Goal: Information Seeking & Learning: Learn about a topic

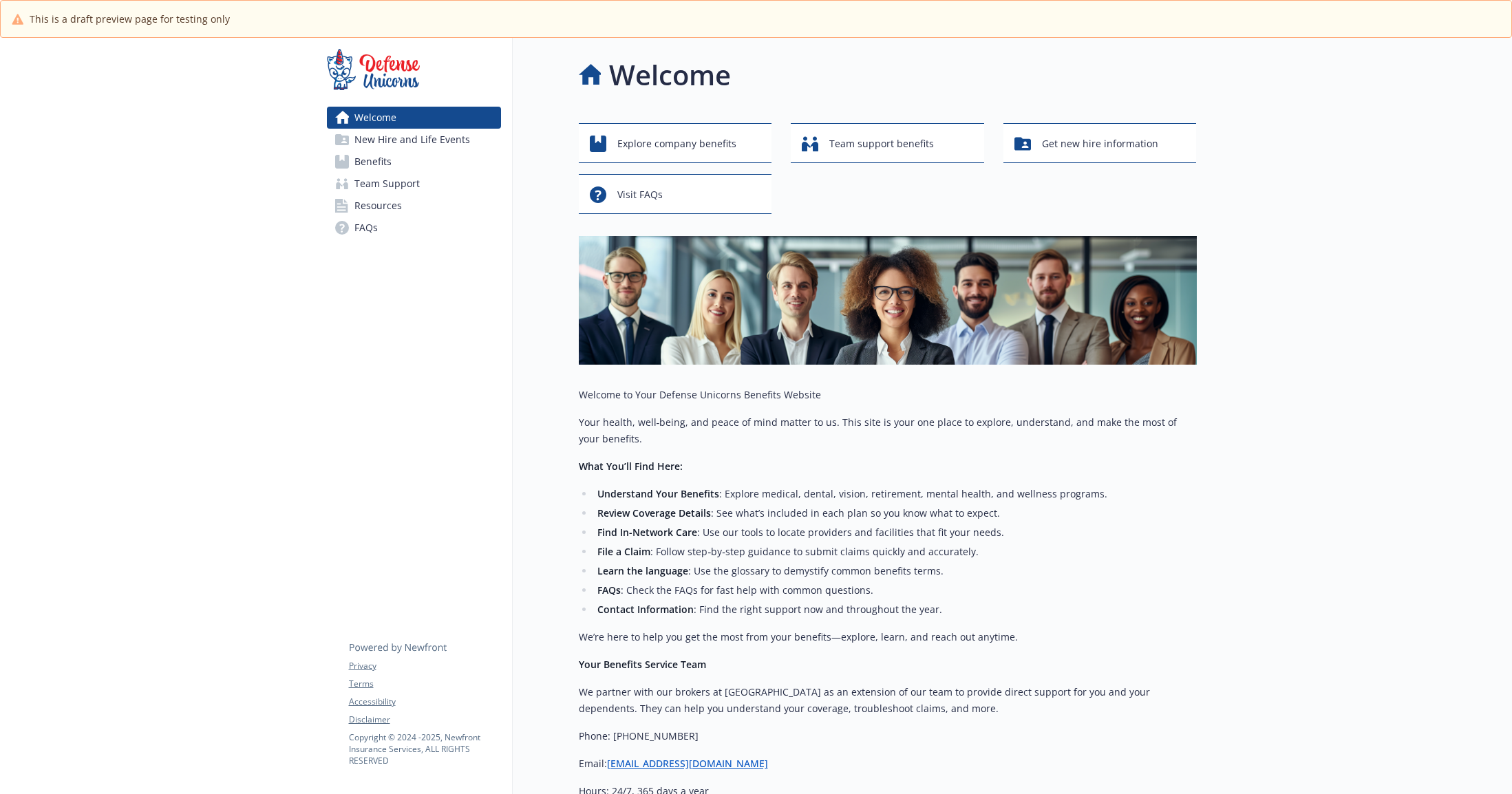
scroll to position [134, 0]
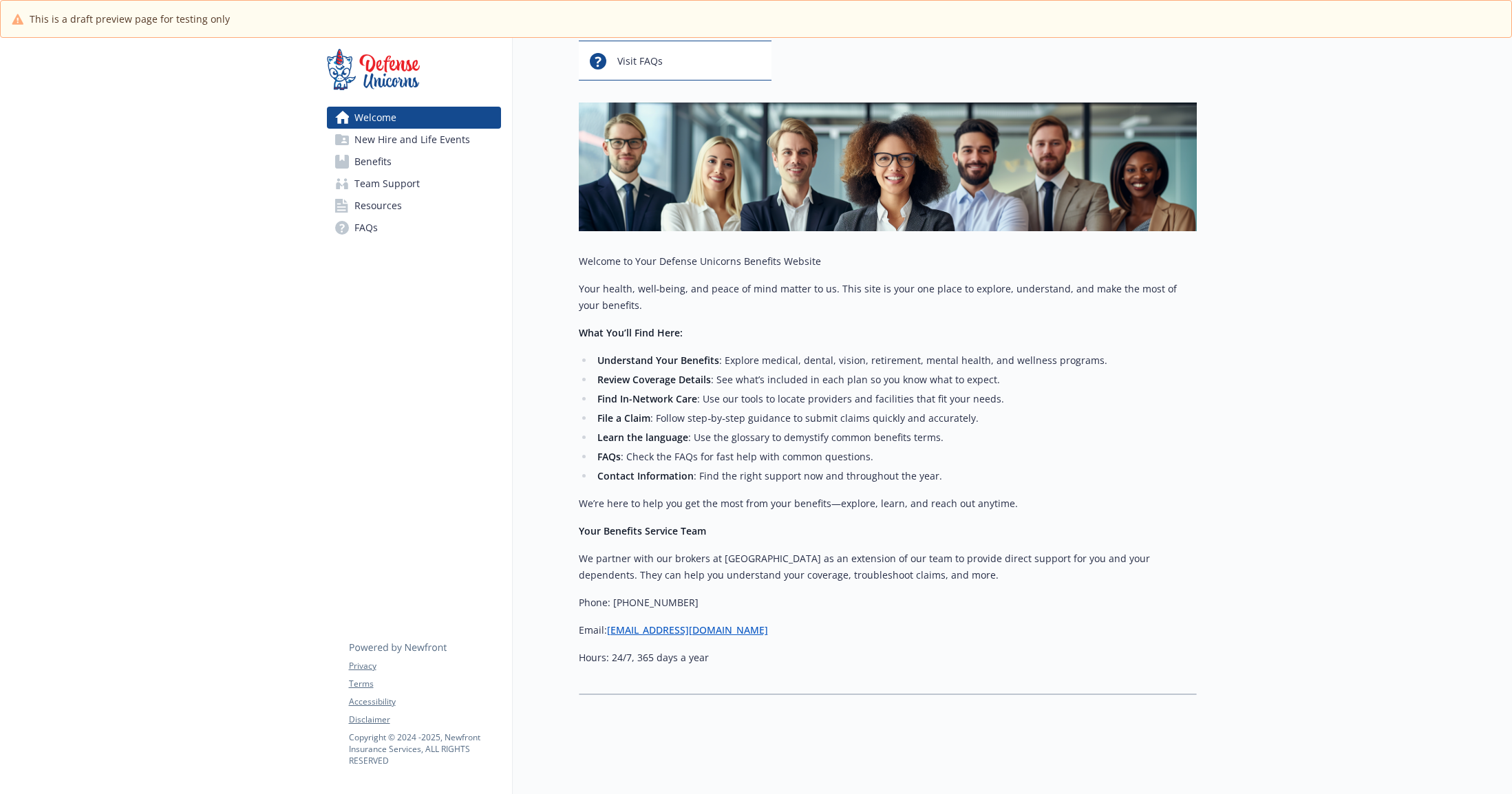
click at [413, 143] on span "New Hire and Life Events" at bounding box center [413, 140] width 116 height 22
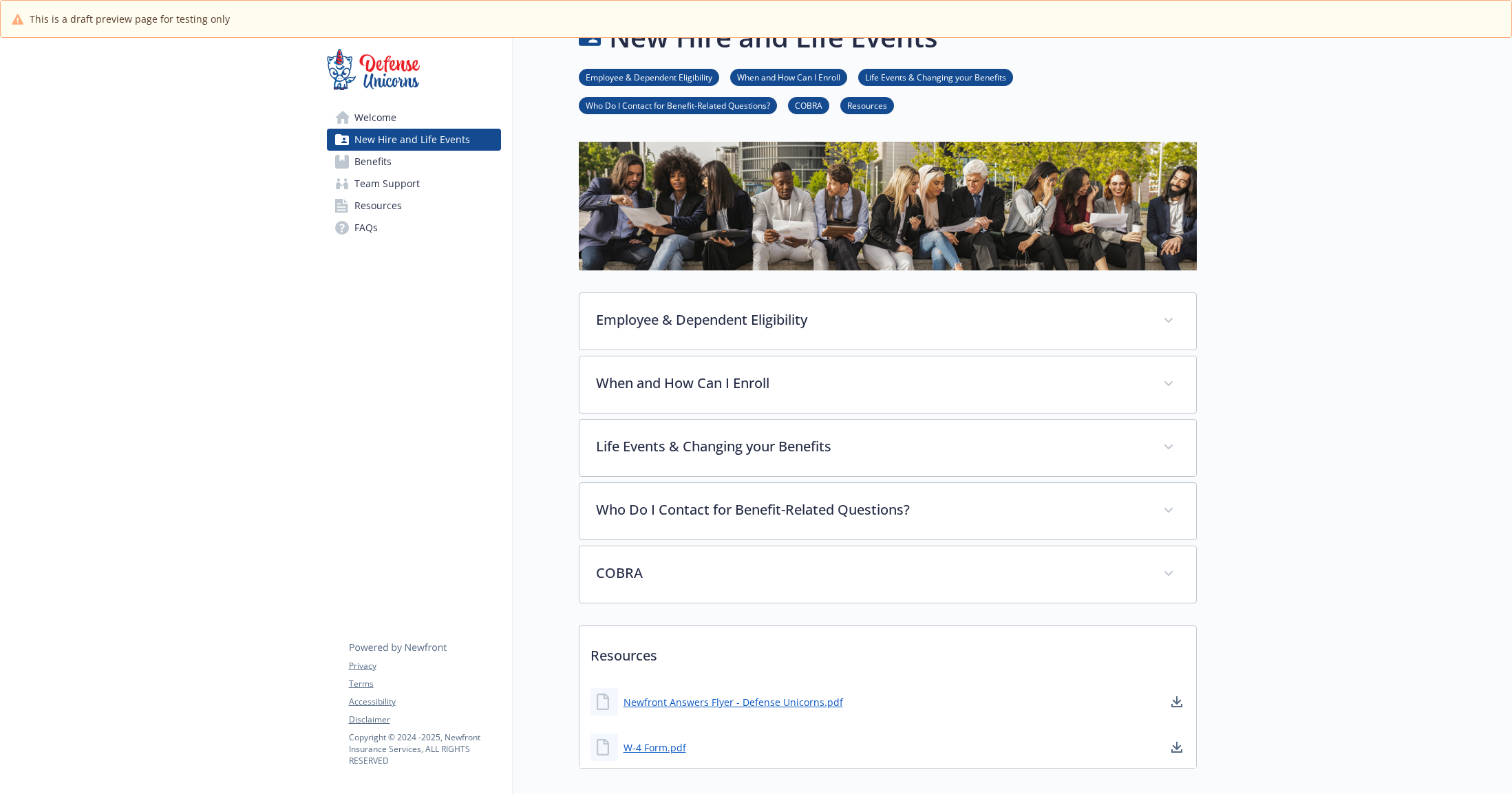
scroll to position [111, 0]
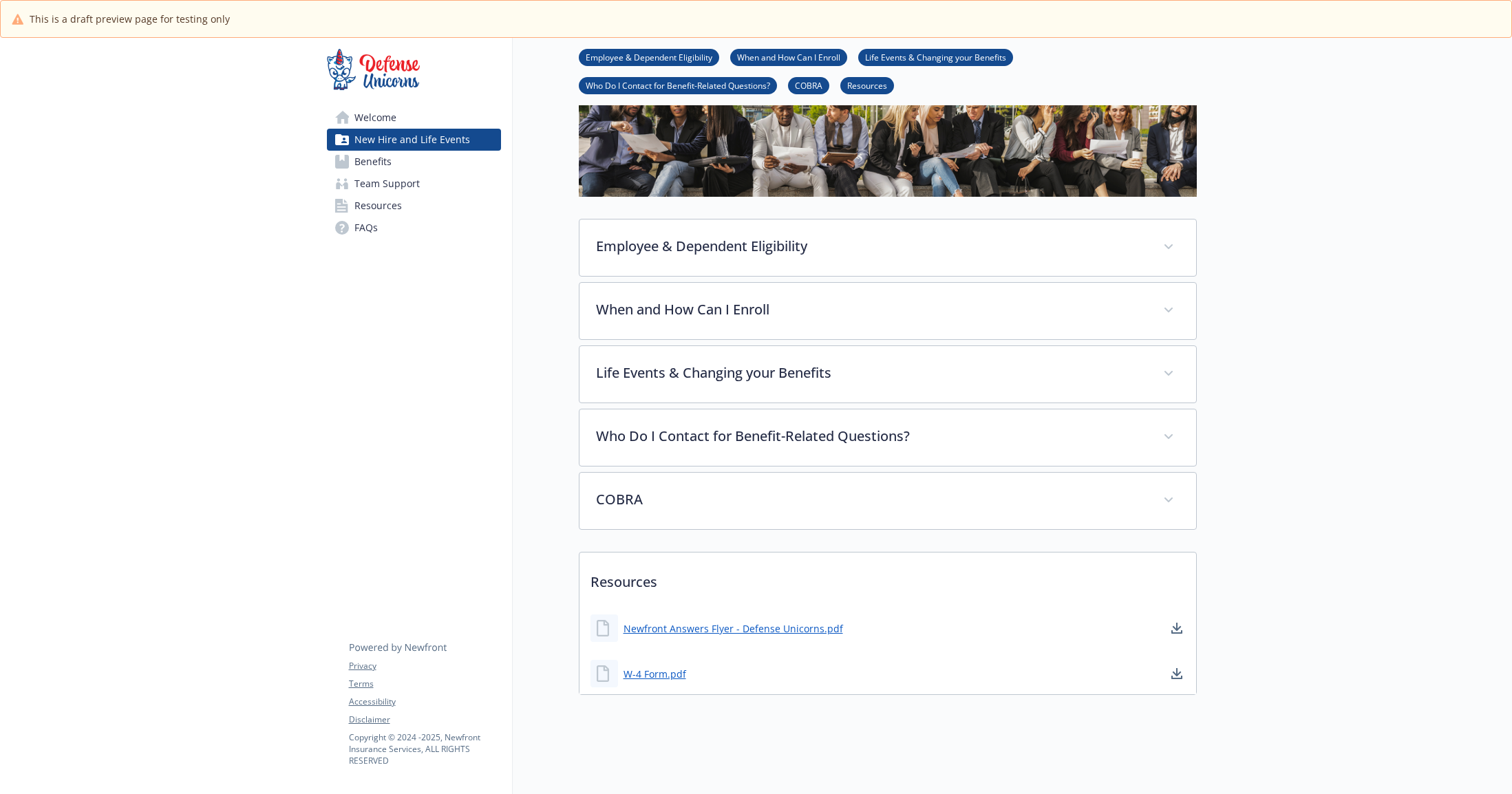
click at [369, 168] on span "Benefits" at bounding box center [373, 162] width 37 height 22
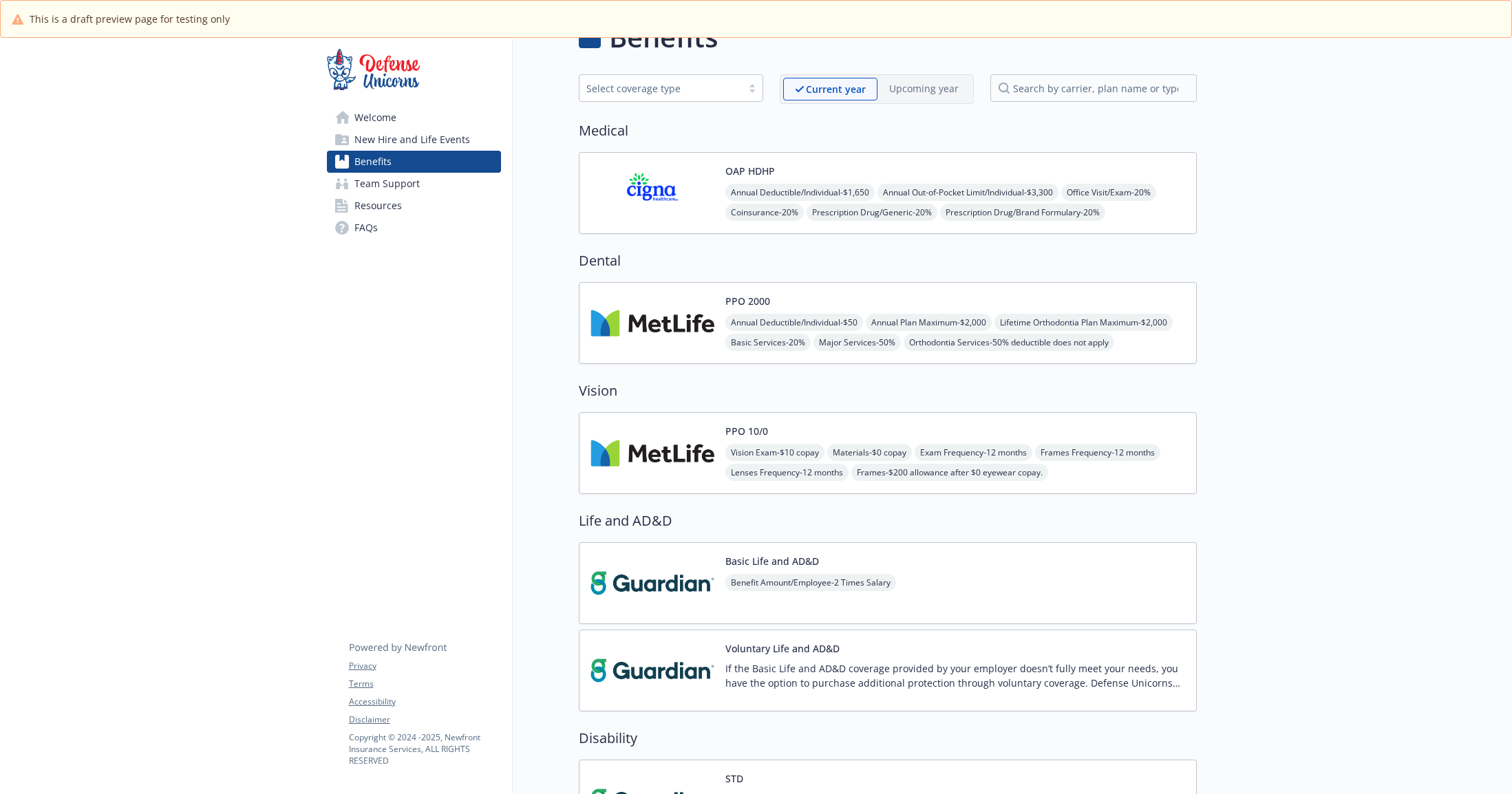
scroll to position [111, 0]
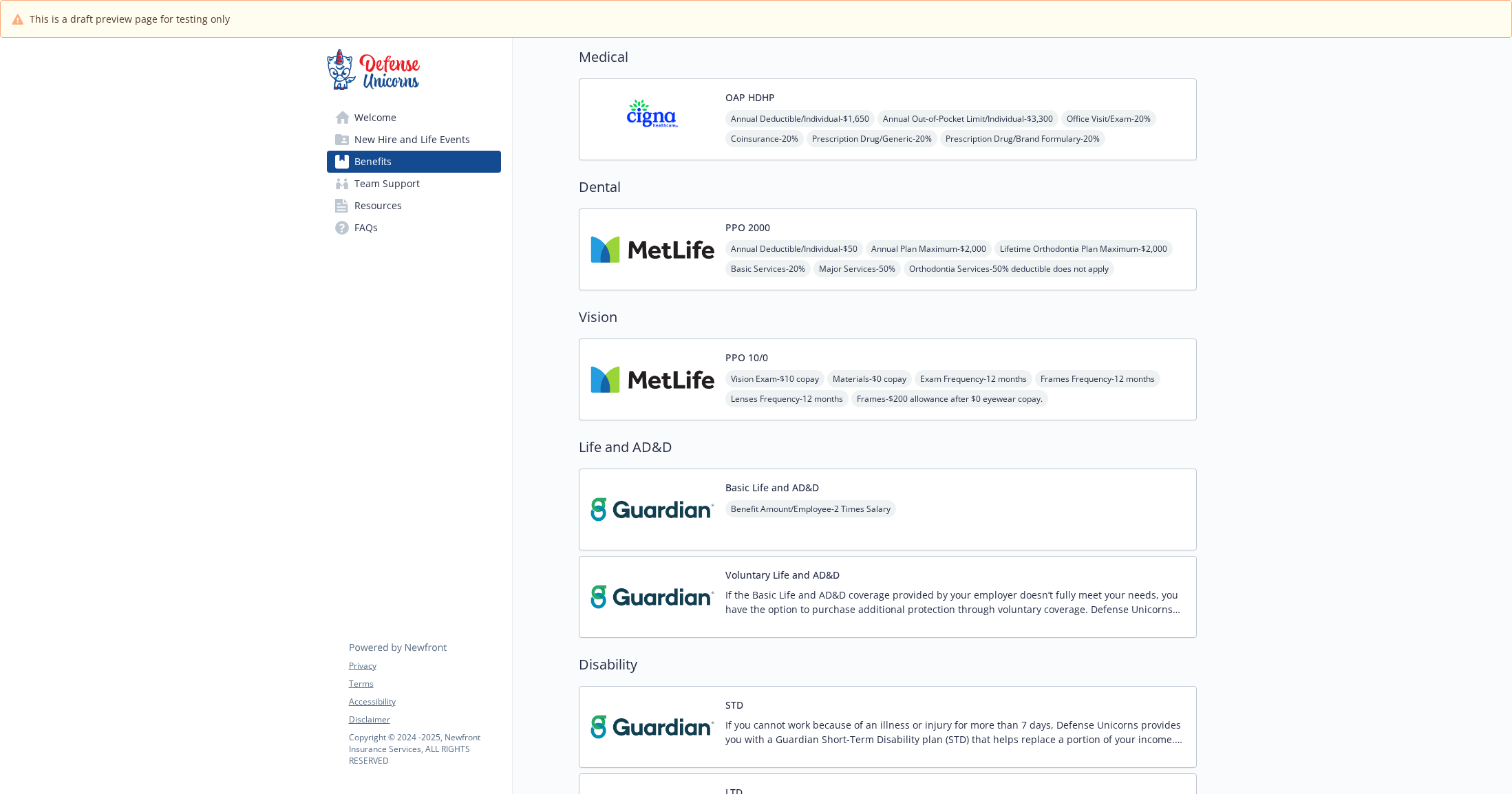
click at [386, 184] on span "Team Support" at bounding box center [387, 184] width 66 height 22
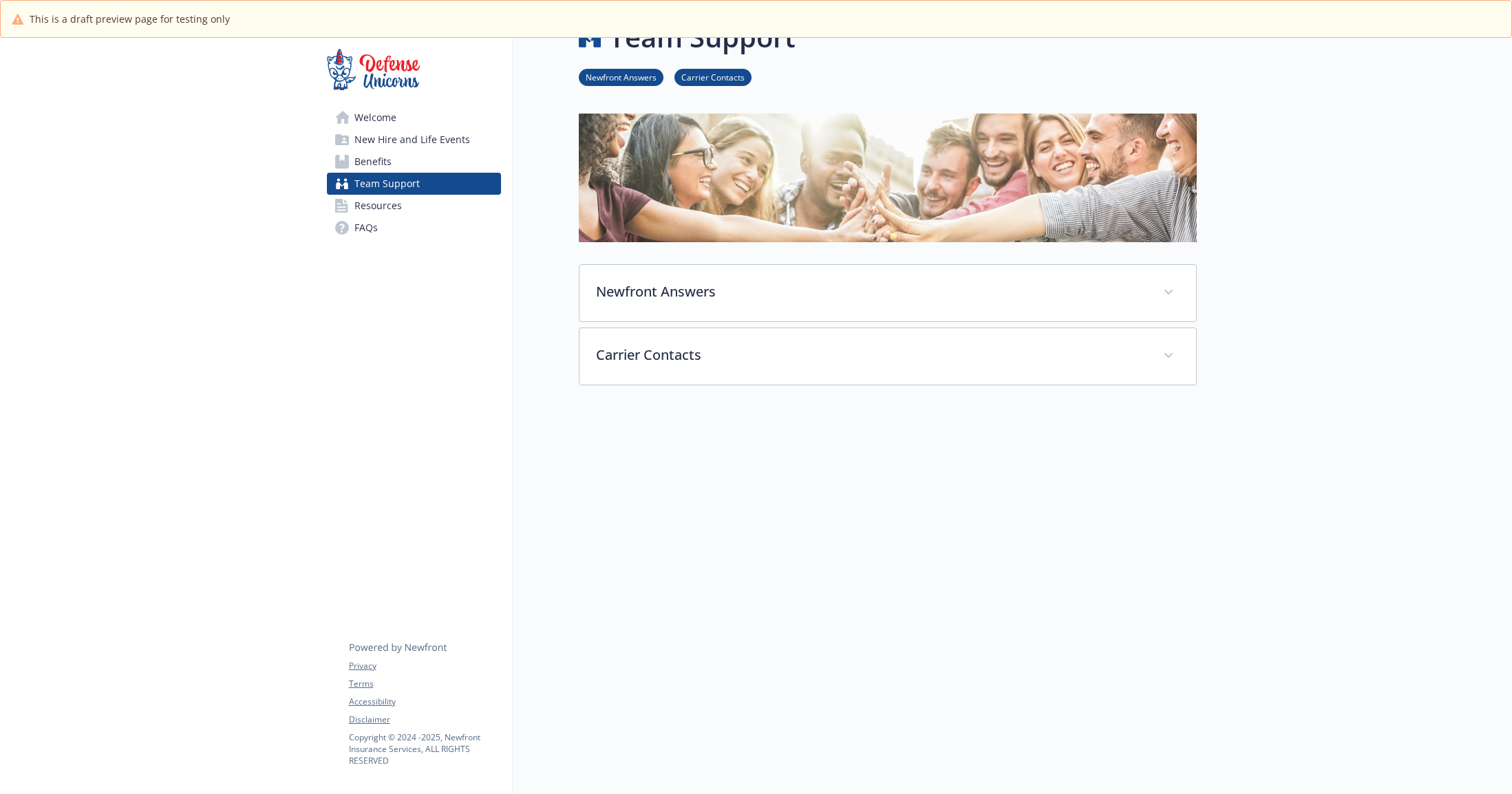
click at [395, 201] on span "Resources" at bounding box center [378, 206] width 47 height 22
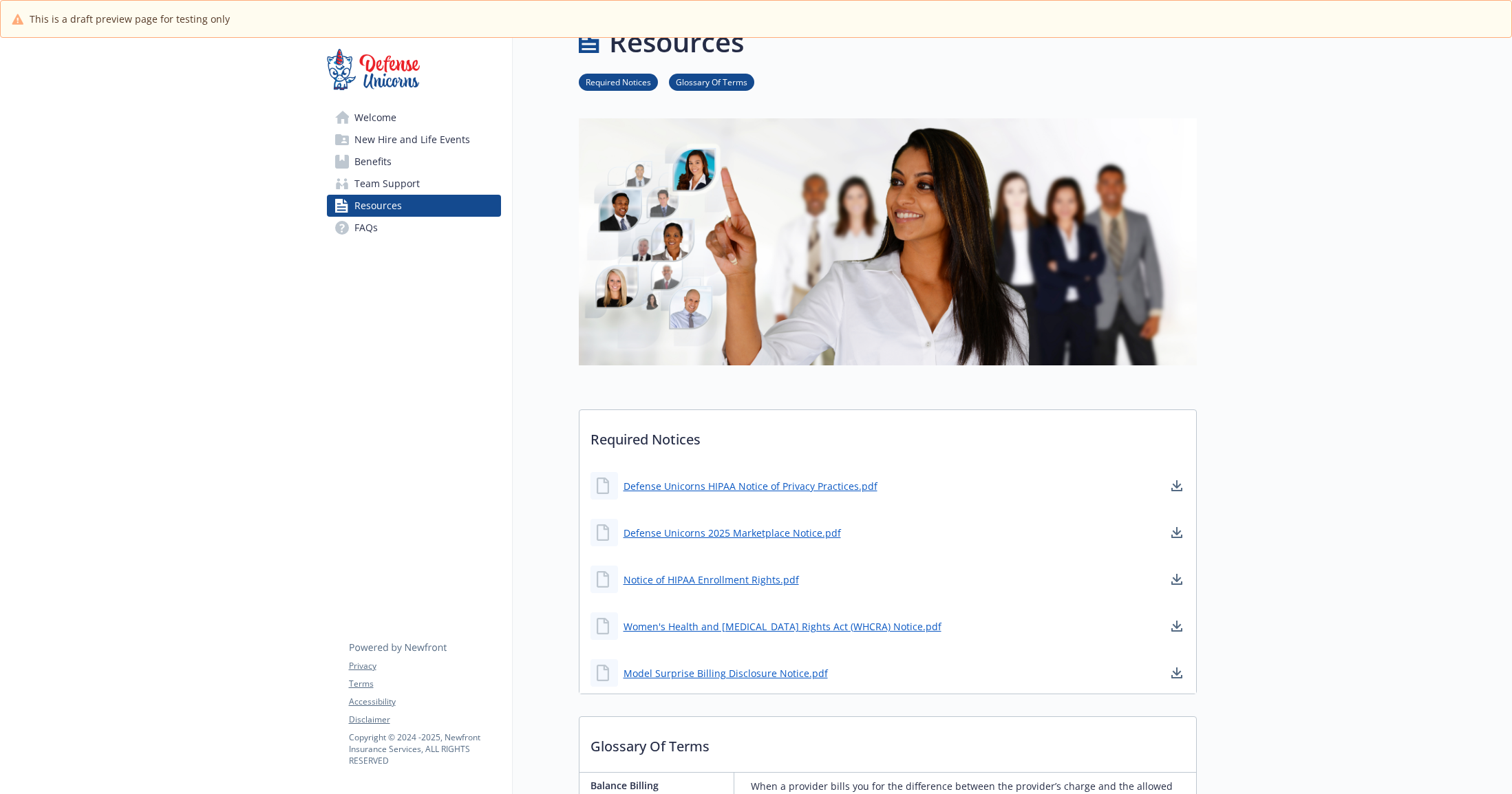
click at [386, 223] on link "FAQs" at bounding box center [414, 228] width 174 height 22
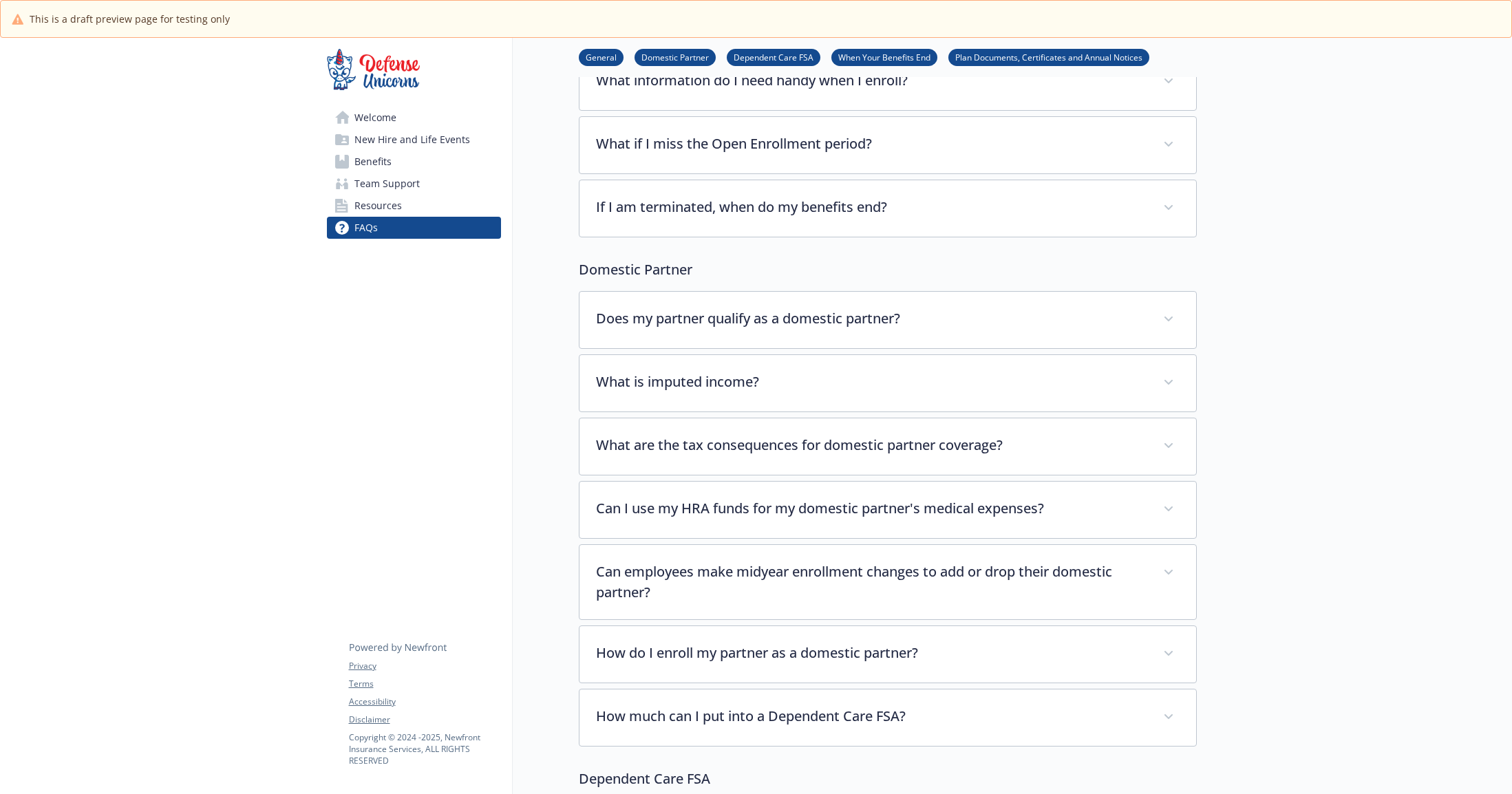
scroll to position [148, 0]
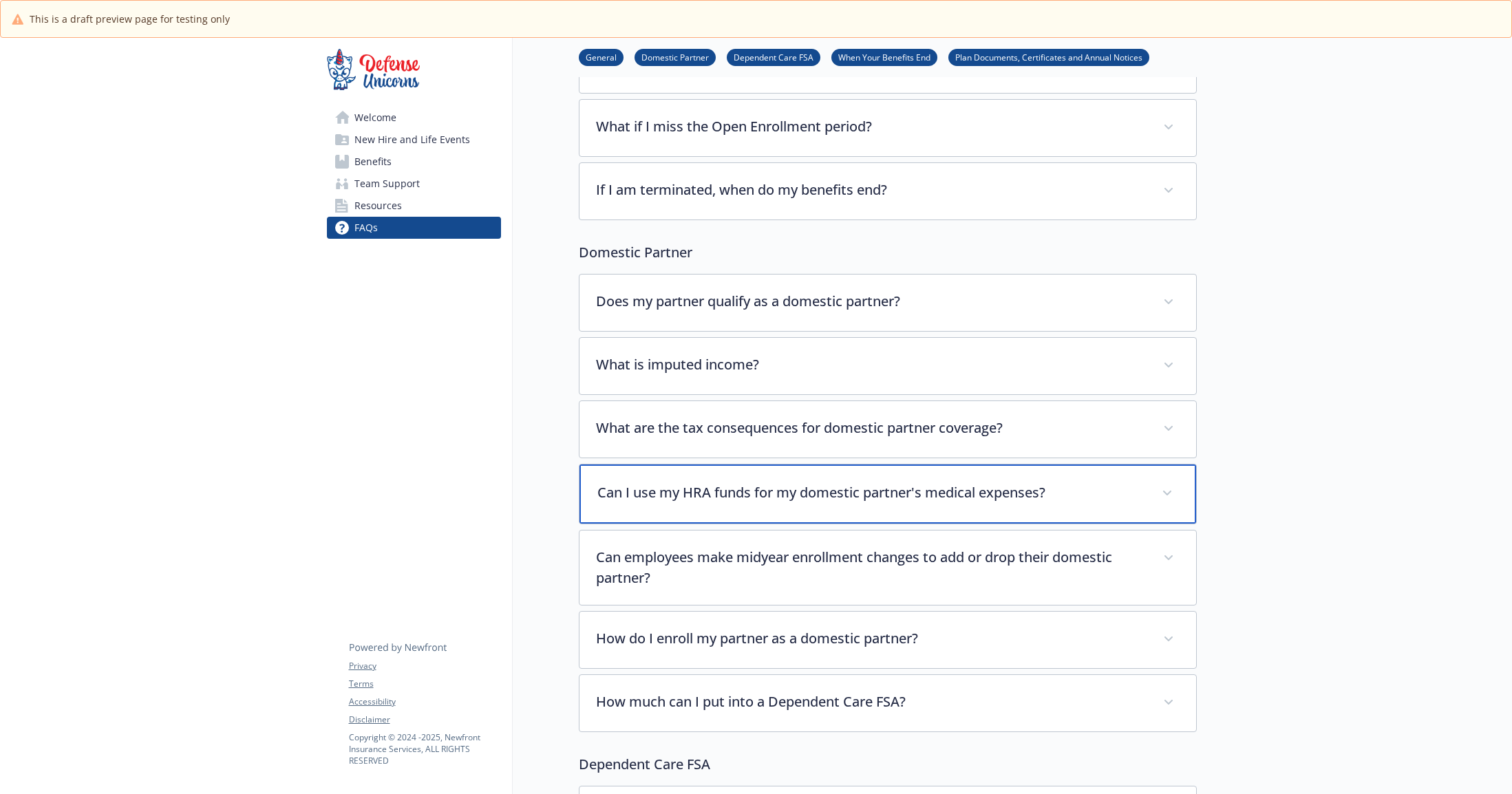
click at [716, 488] on p "Can I use my HRA funds for my domestic partner's medical expenses?" at bounding box center [871, 493] width 548 height 21
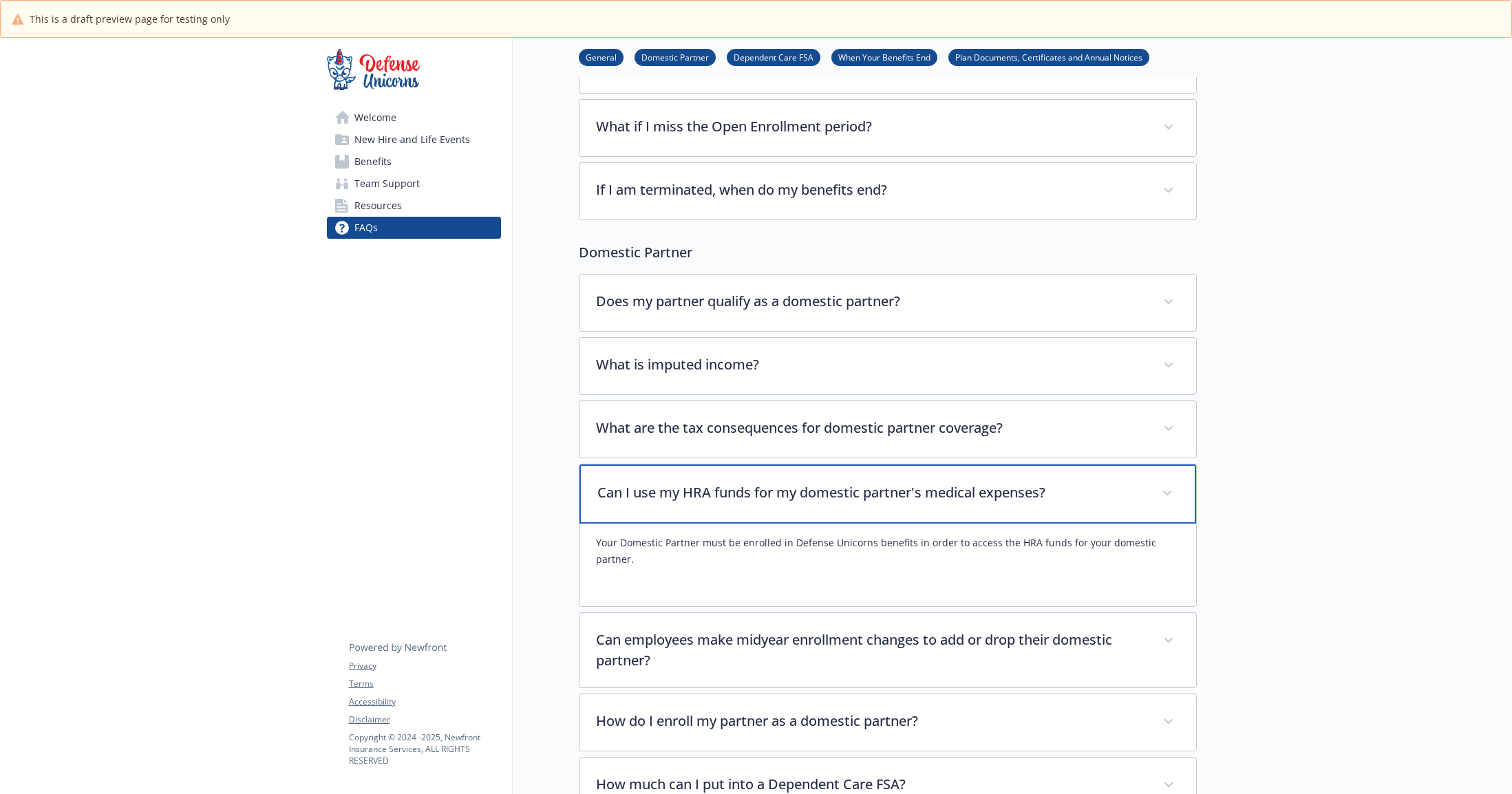
click at [630, 491] on p "Can I use my HRA funds for my domestic partner's medical expenses?" at bounding box center [871, 493] width 548 height 21
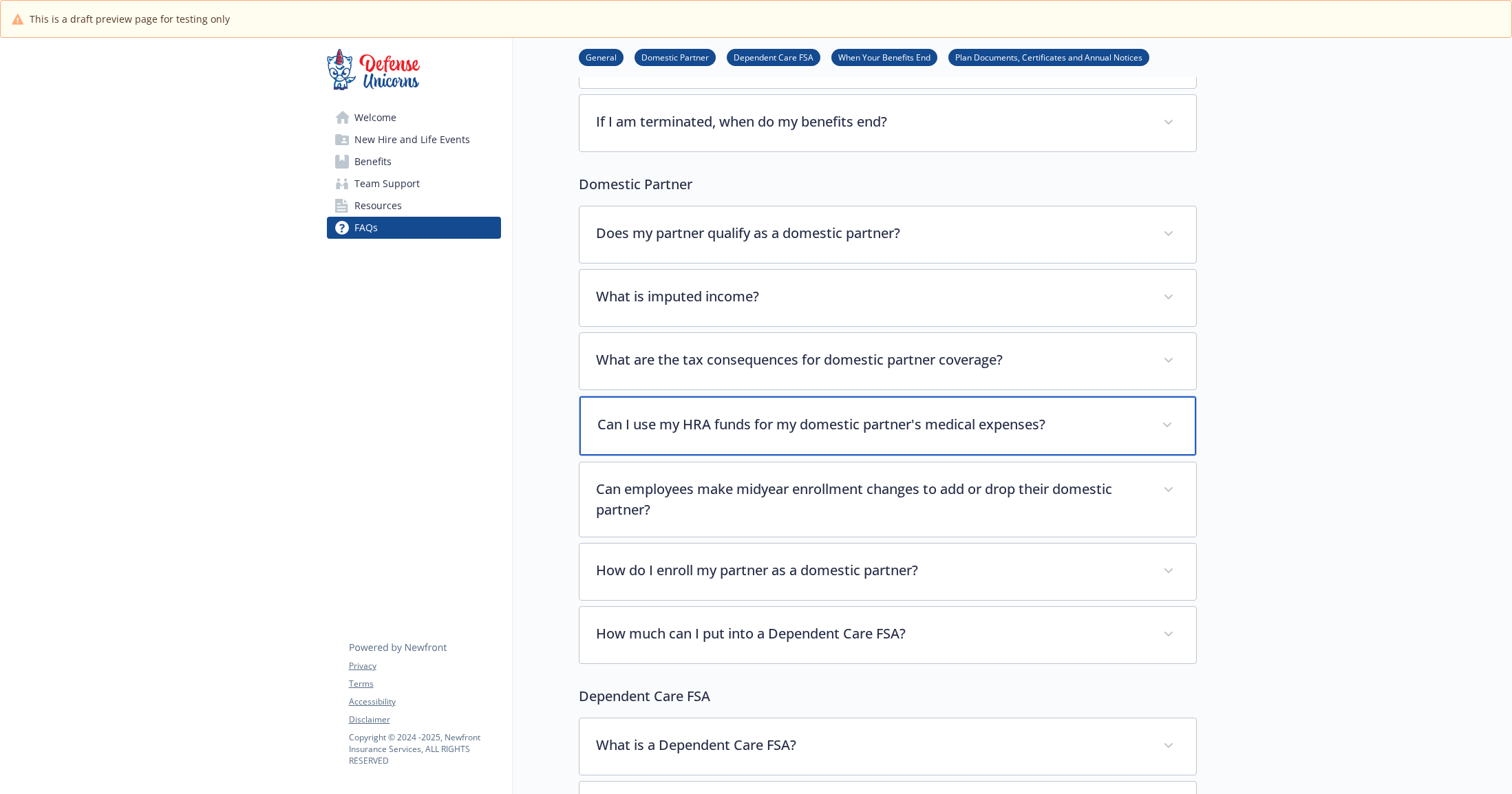
scroll to position [225, 0]
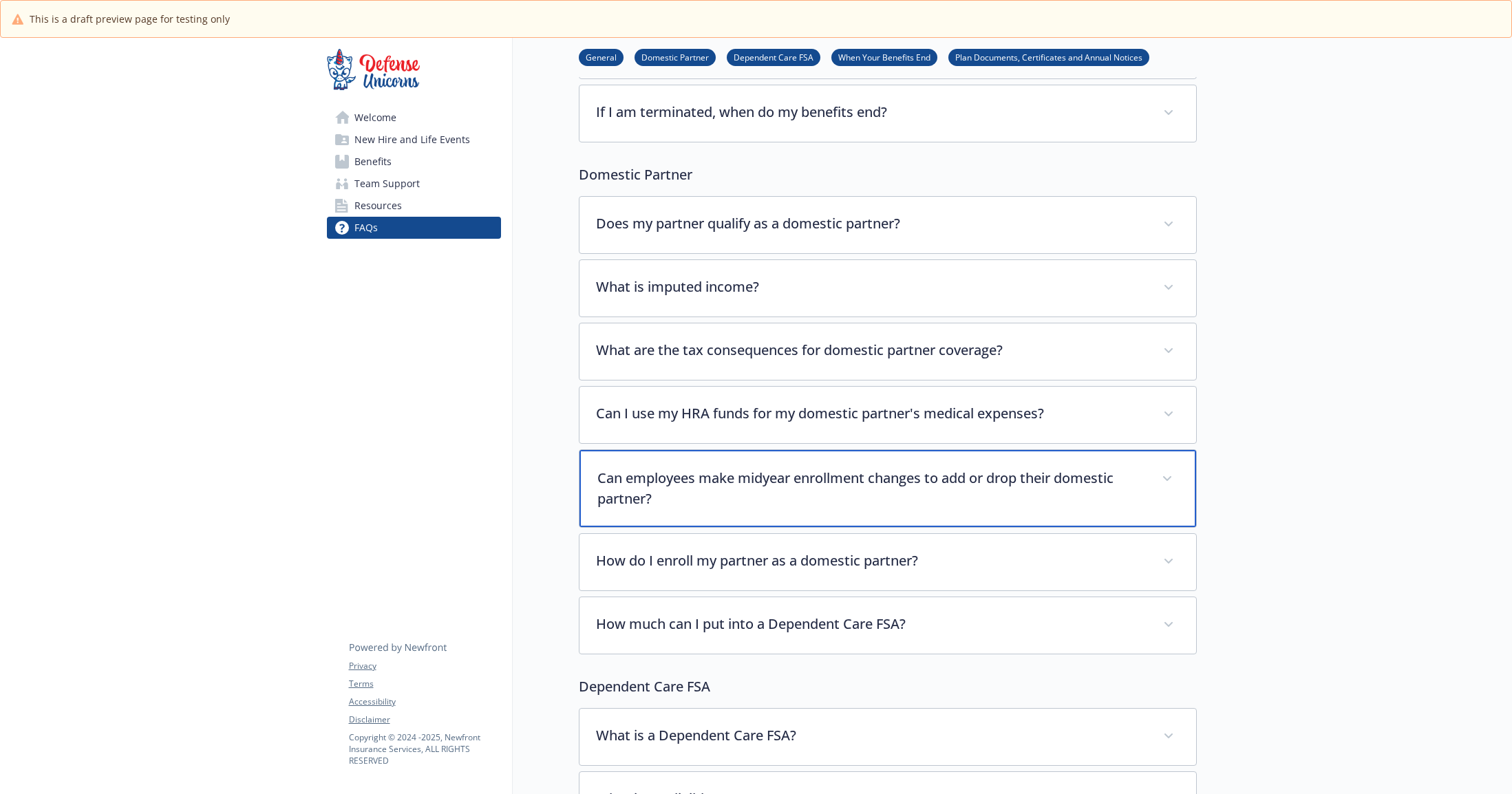
click at [698, 501] on p "Can employees make midyear enrollment changes to add or drop their domestic par…" at bounding box center [871, 488] width 548 height 41
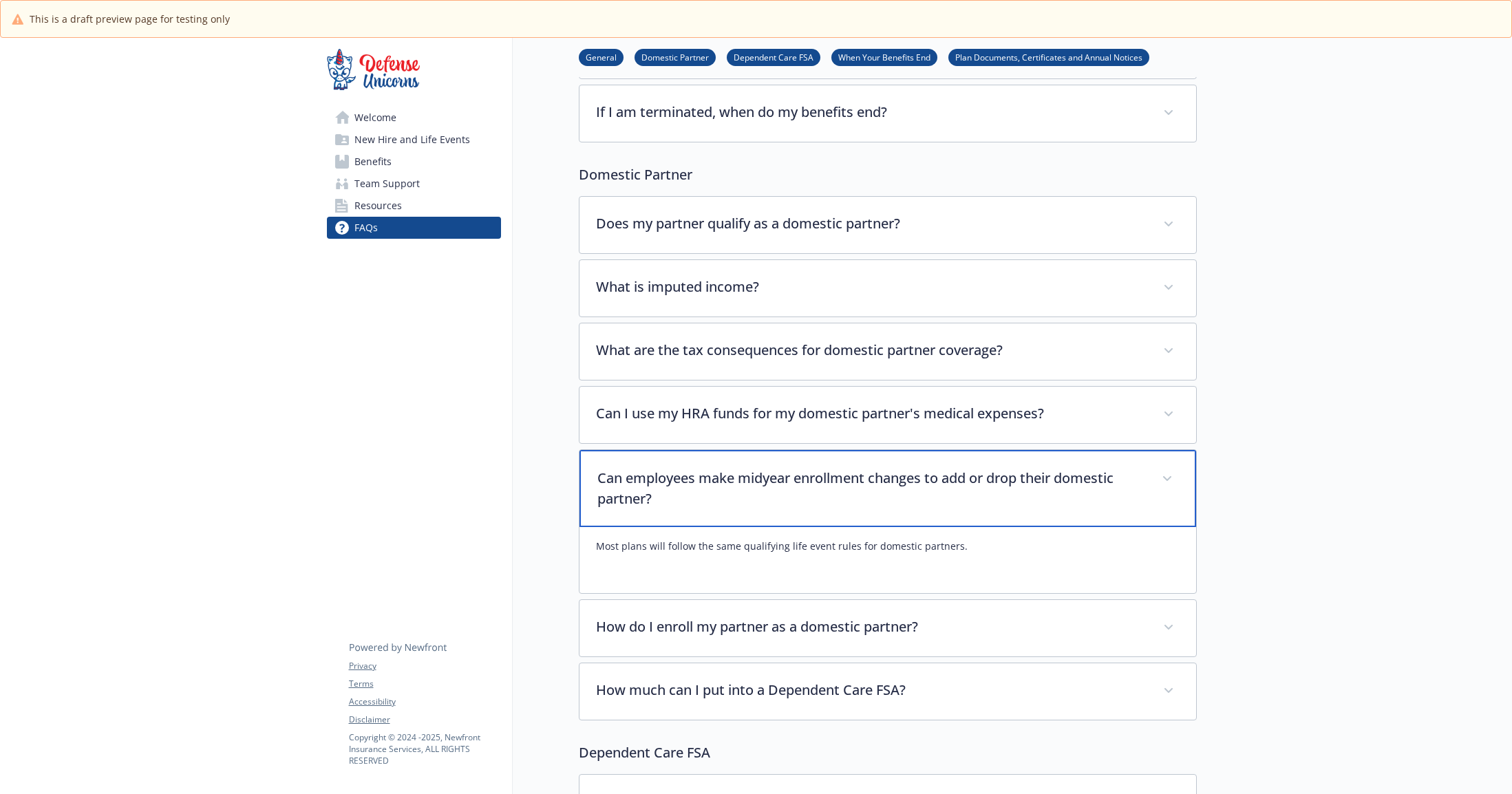
click at [683, 500] on p "Can employees make midyear enrollment changes to add or drop their domestic par…" at bounding box center [871, 488] width 548 height 41
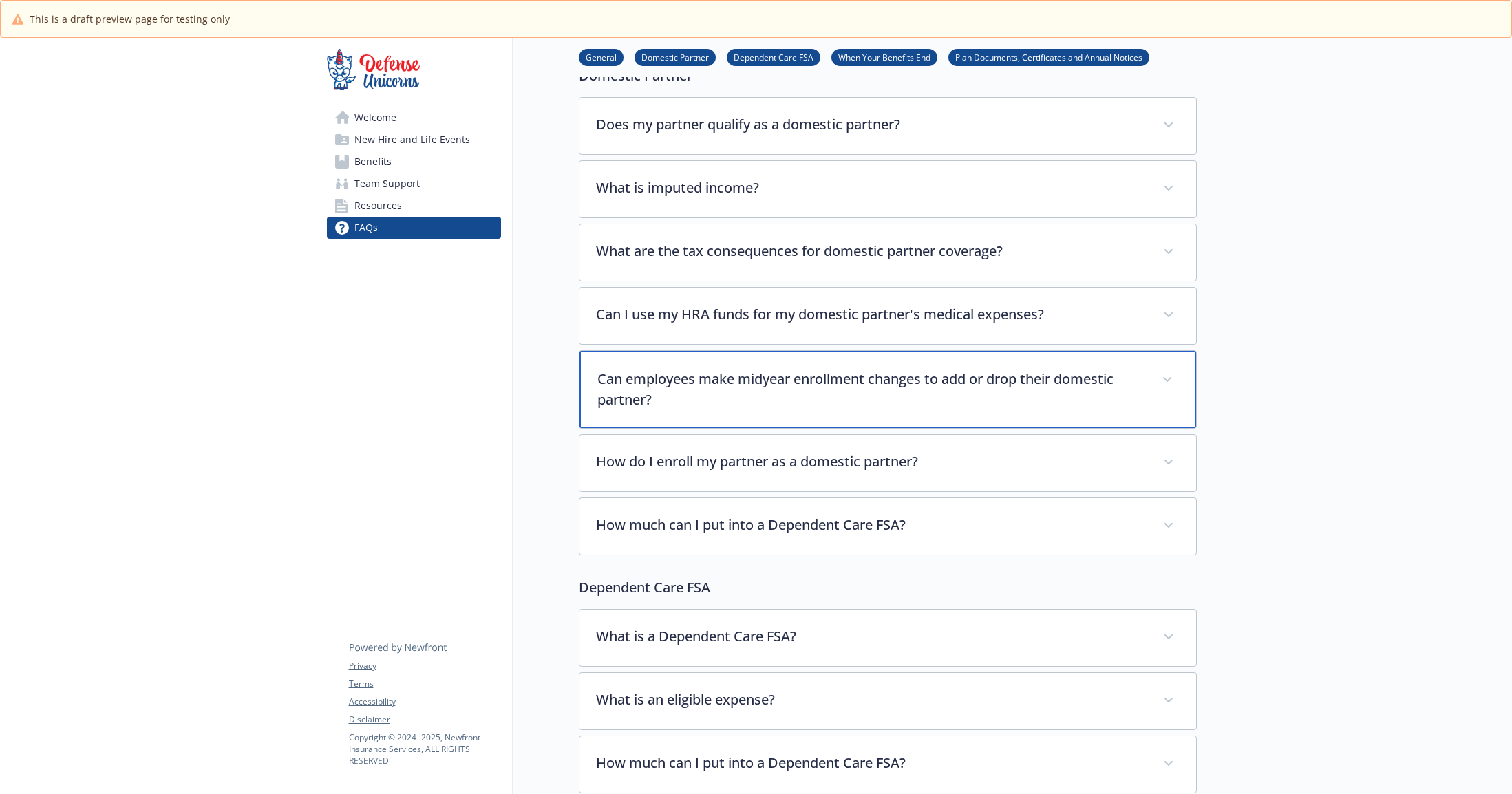
scroll to position [331, 0]
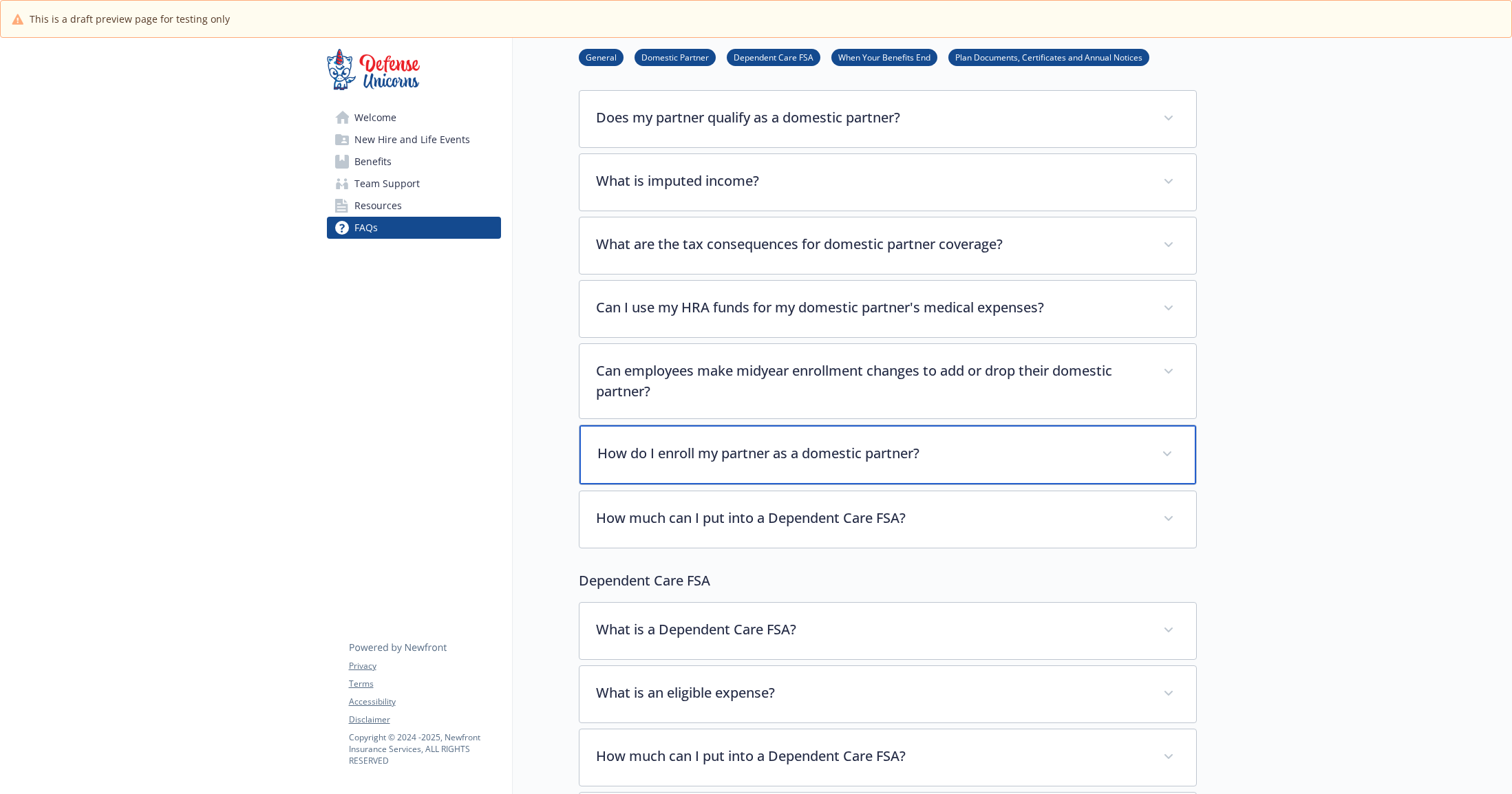
click at [635, 467] on div "How do I enroll my partner as a domestic partner?" at bounding box center [887, 455] width 616 height 60
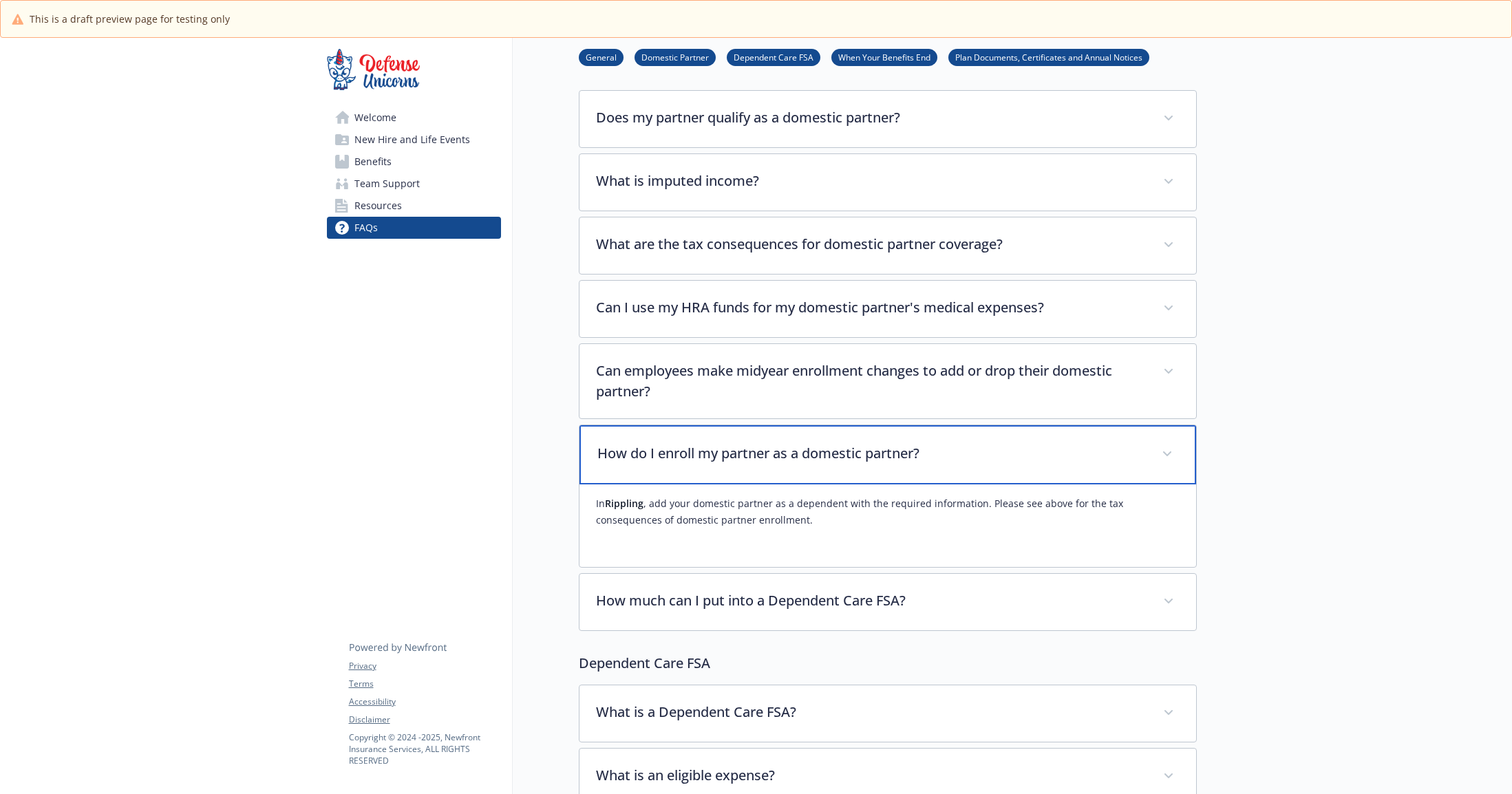
click at [666, 465] on div "How do I enroll my partner as a domestic partner?" at bounding box center [887, 455] width 616 height 60
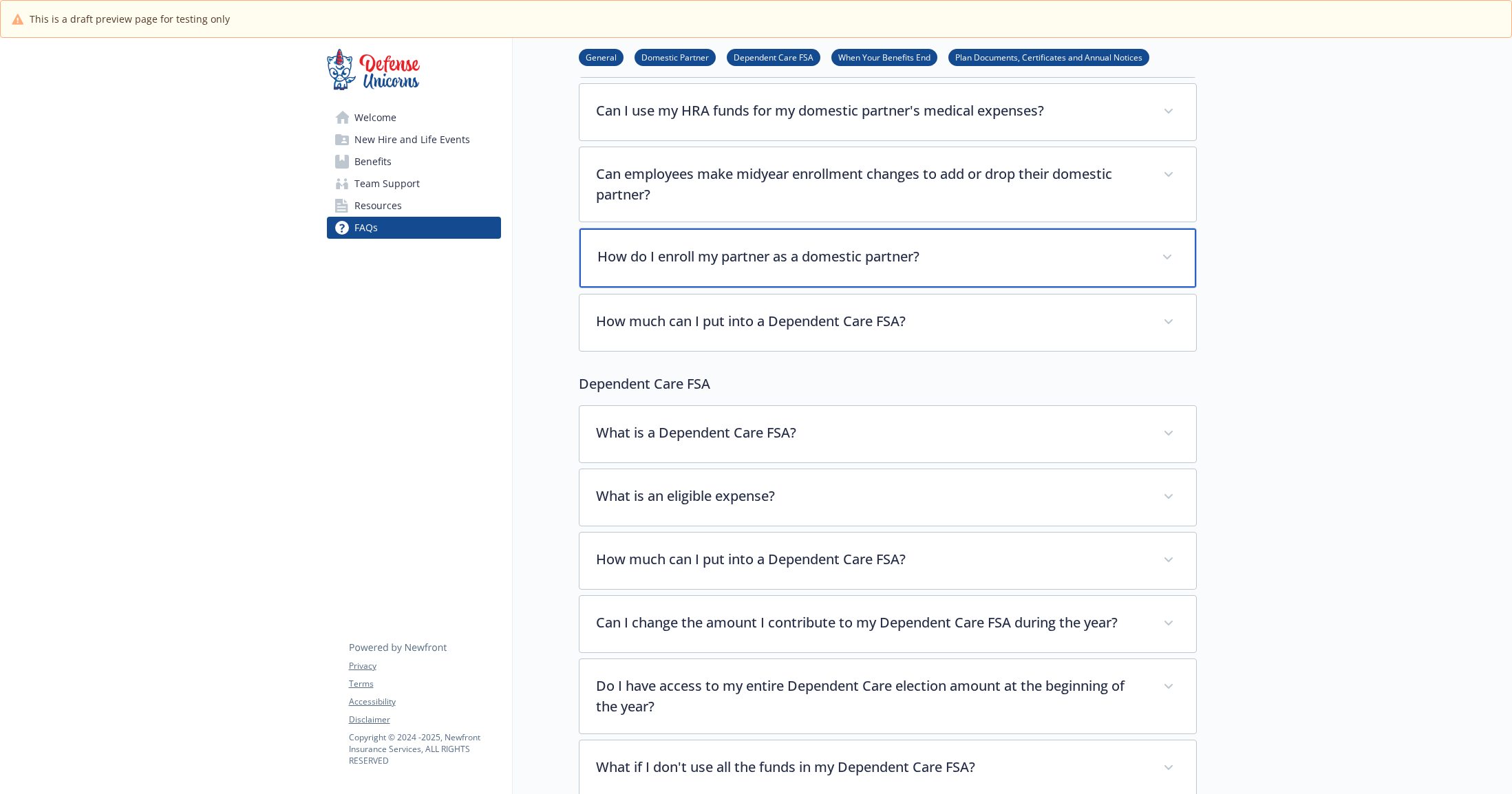
scroll to position [527, 0]
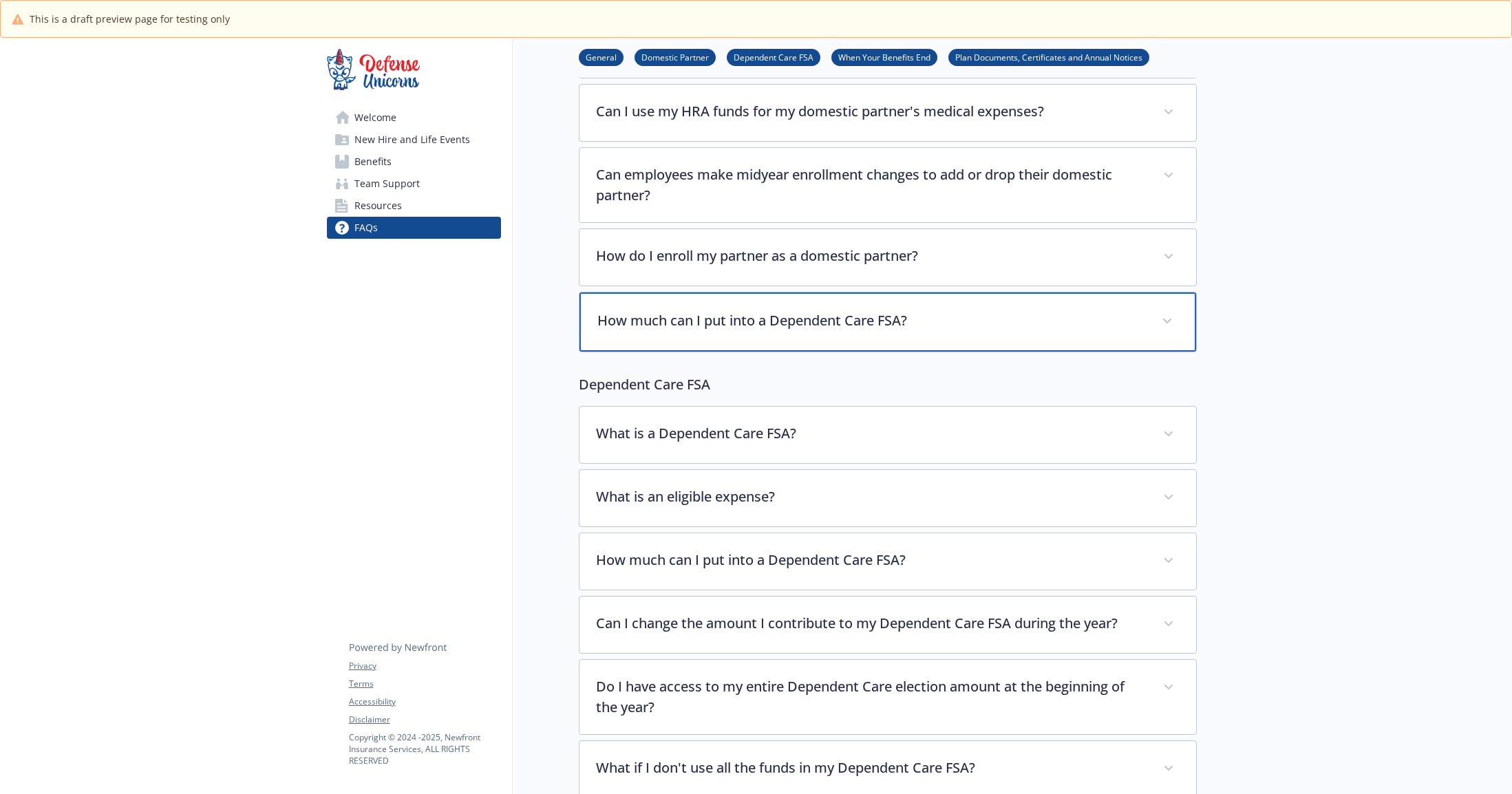
click at [682, 325] on p "How much can I put into a Dependent Care FSA?" at bounding box center [871, 321] width 548 height 21
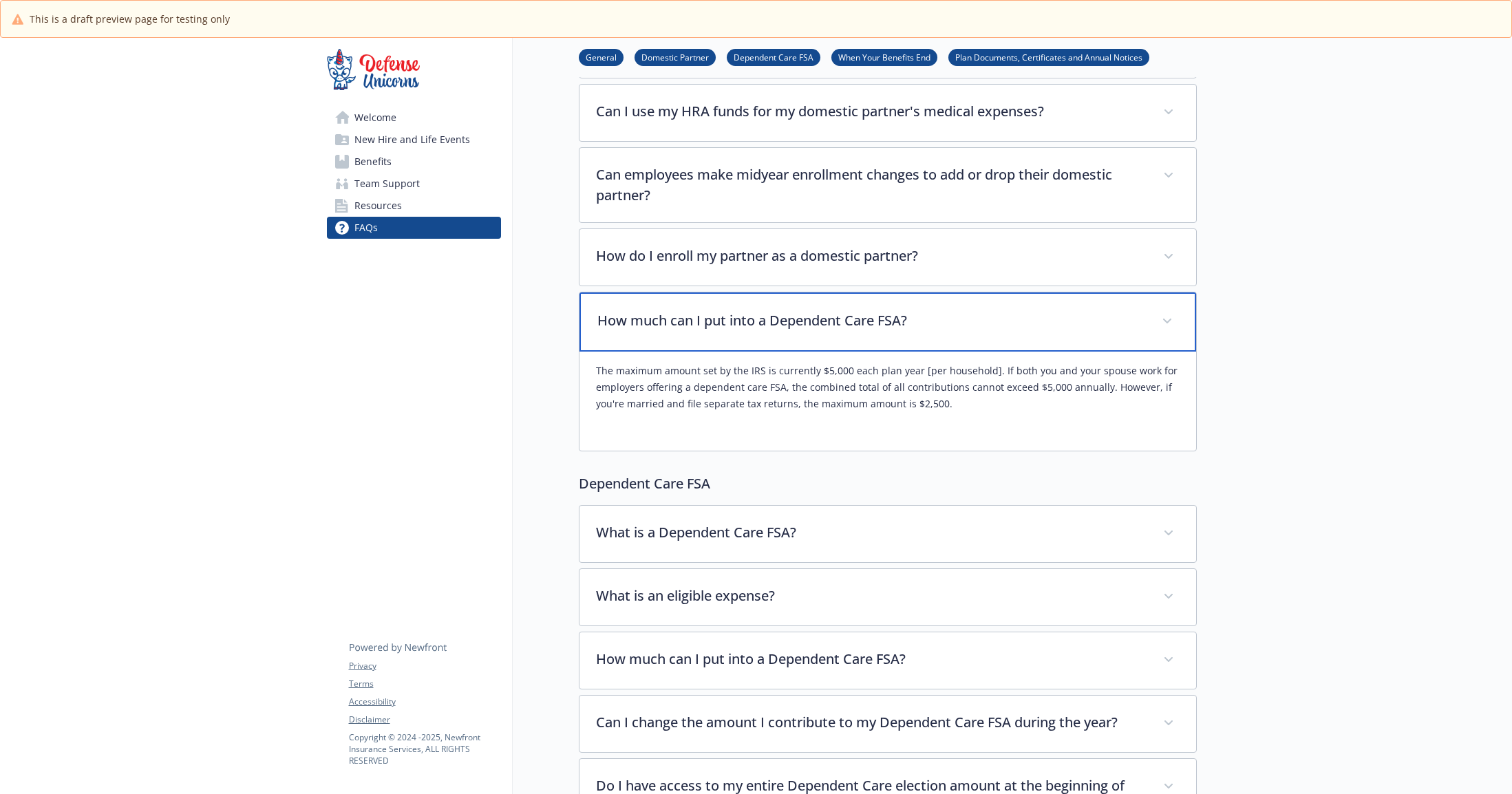
click at [682, 325] on p "How much can I put into a Dependent Care FSA?" at bounding box center [871, 321] width 548 height 21
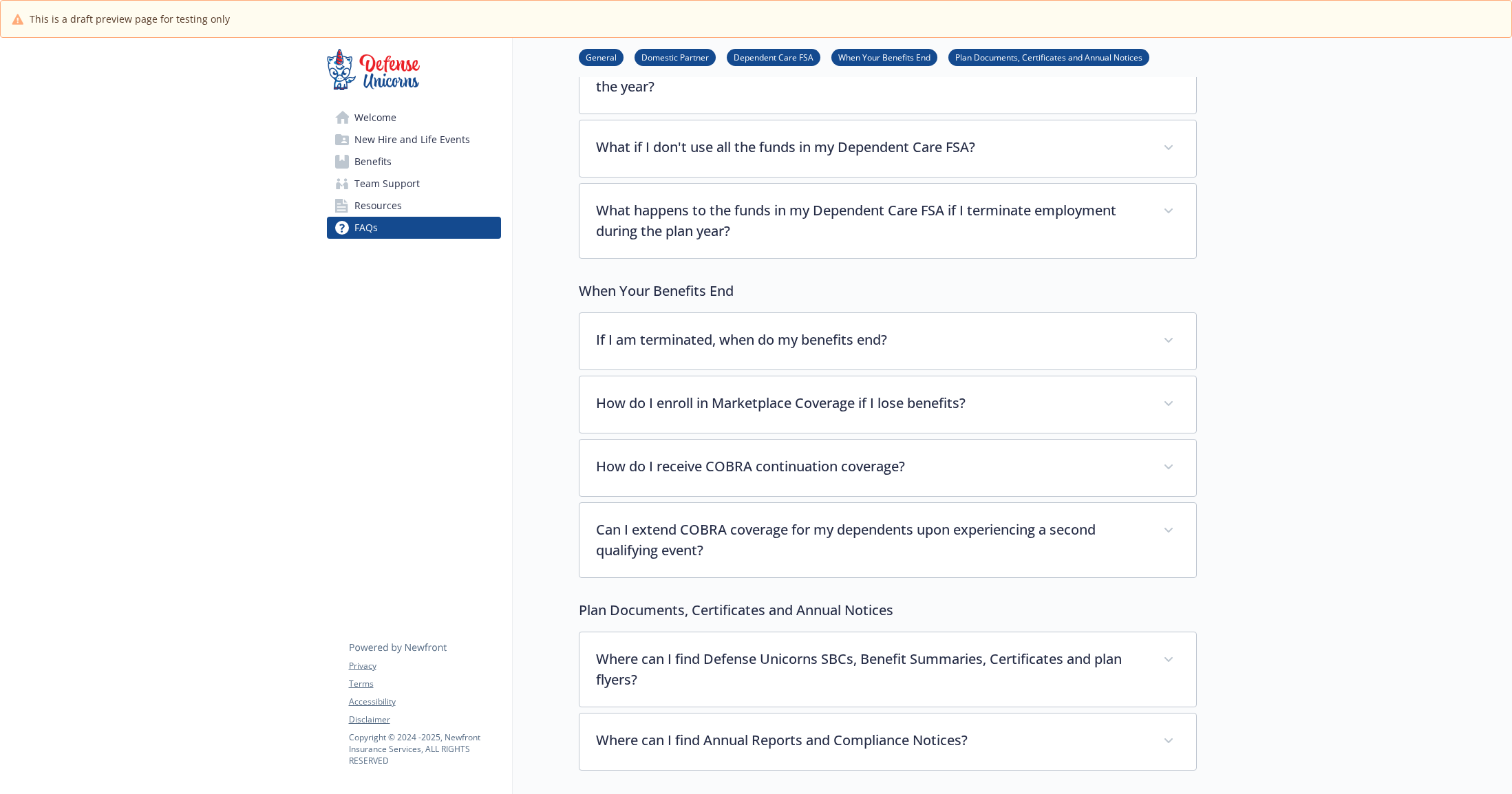
scroll to position [1150, 0]
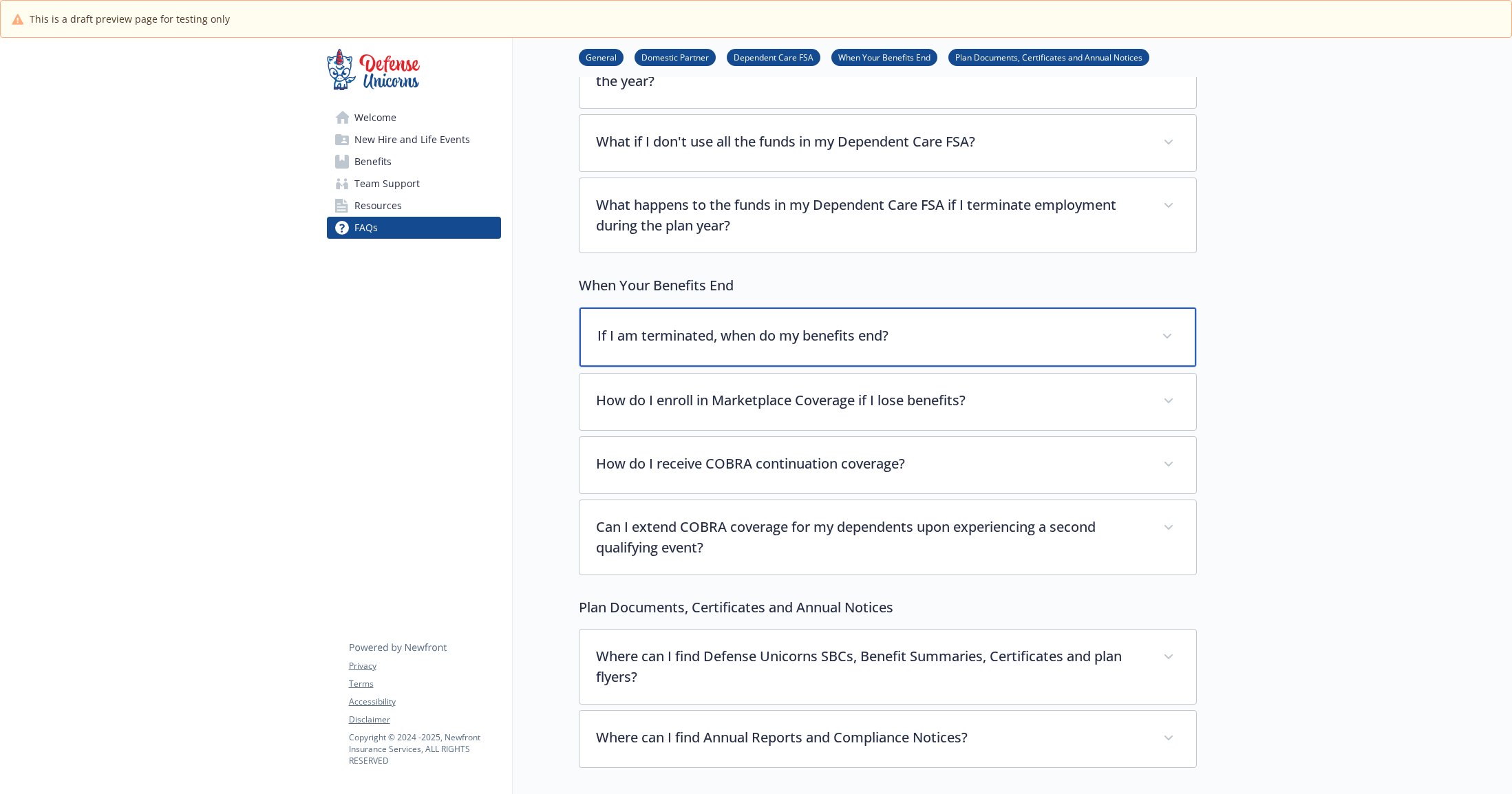
click at [637, 356] on div "If I am terminated, when do my benefits end?" at bounding box center [887, 337] width 616 height 60
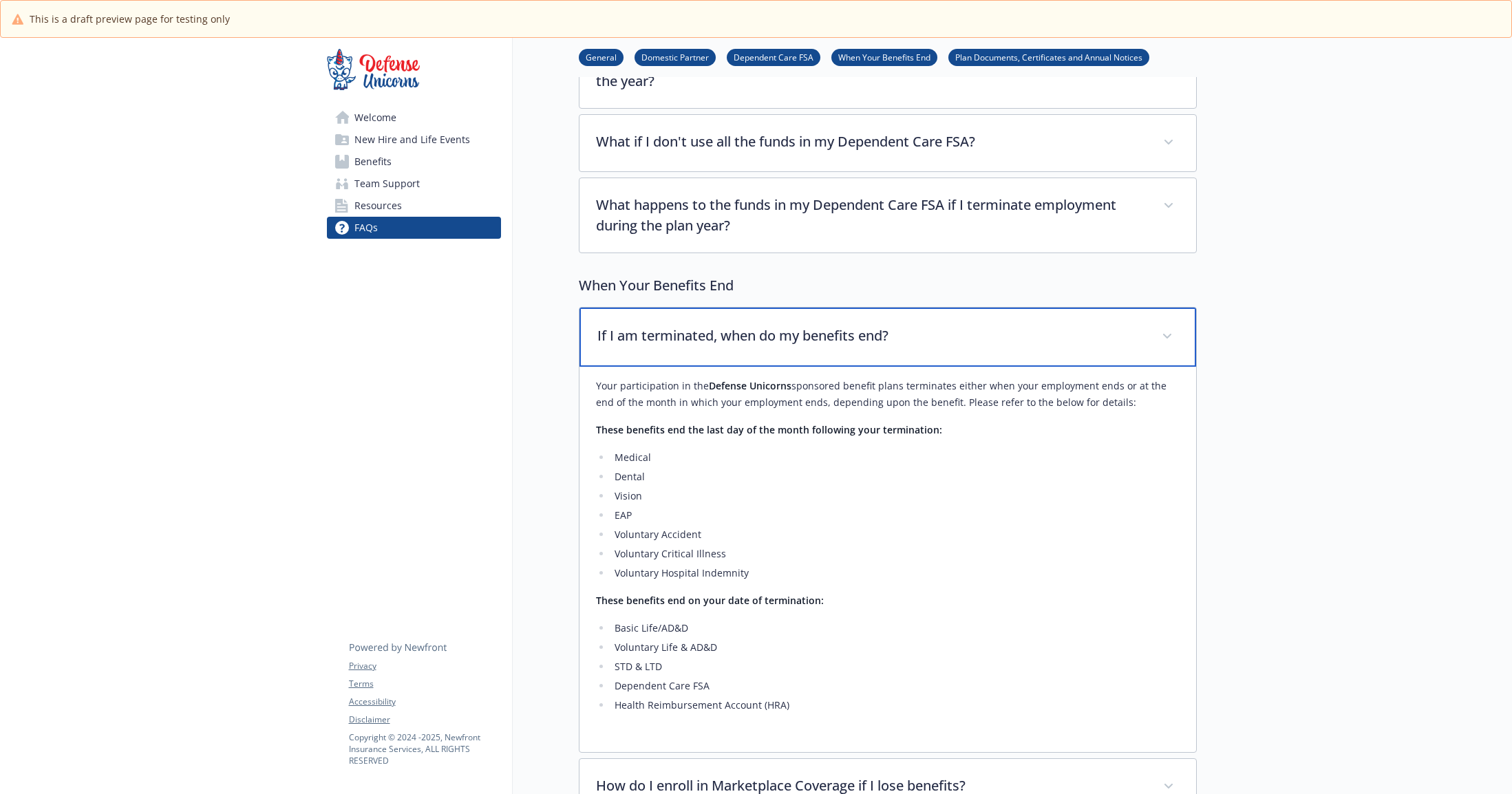
click at [641, 347] on div "If I am terminated, when do my benefits end?" at bounding box center [887, 337] width 616 height 60
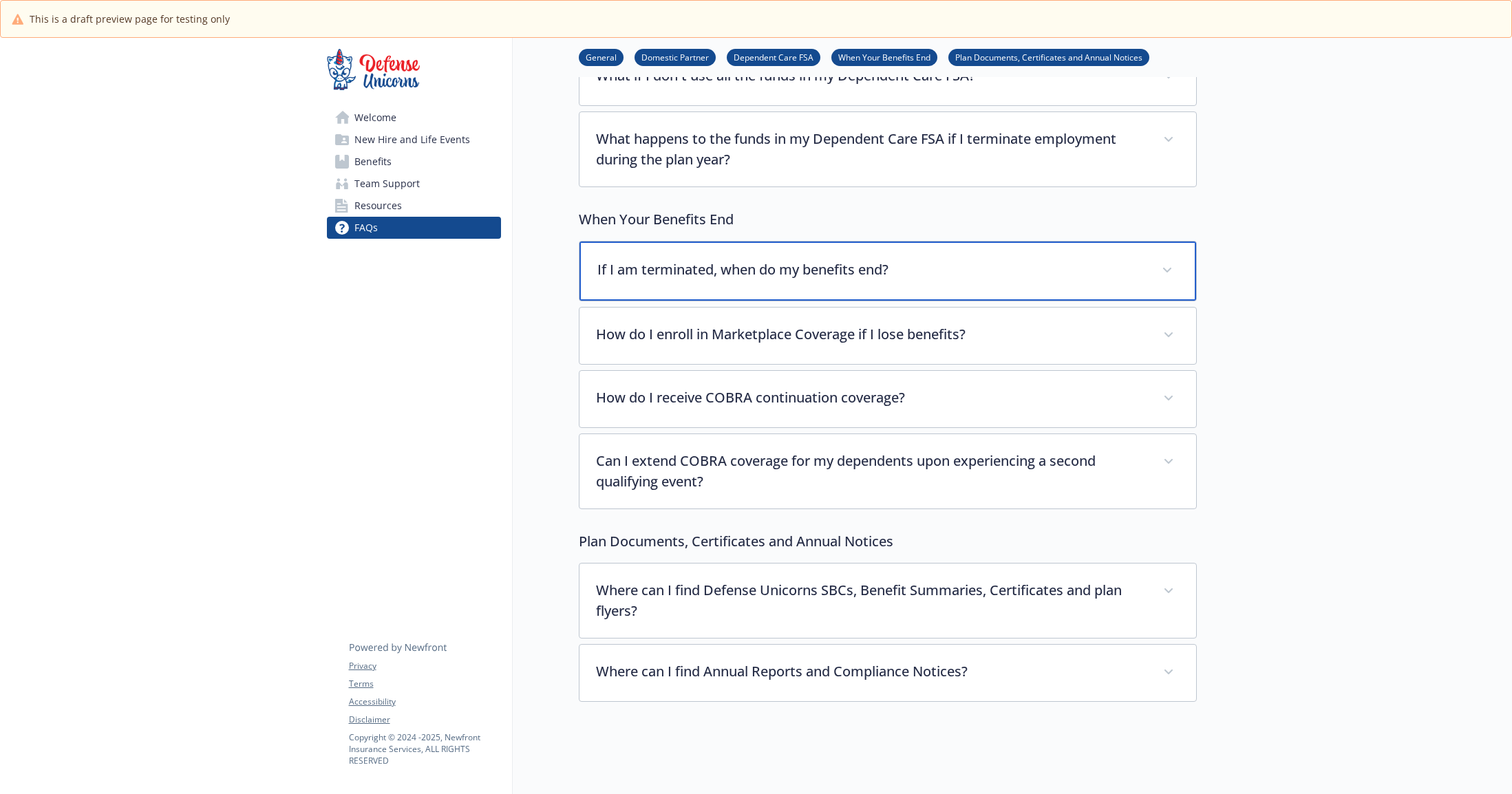
scroll to position [1253, 0]
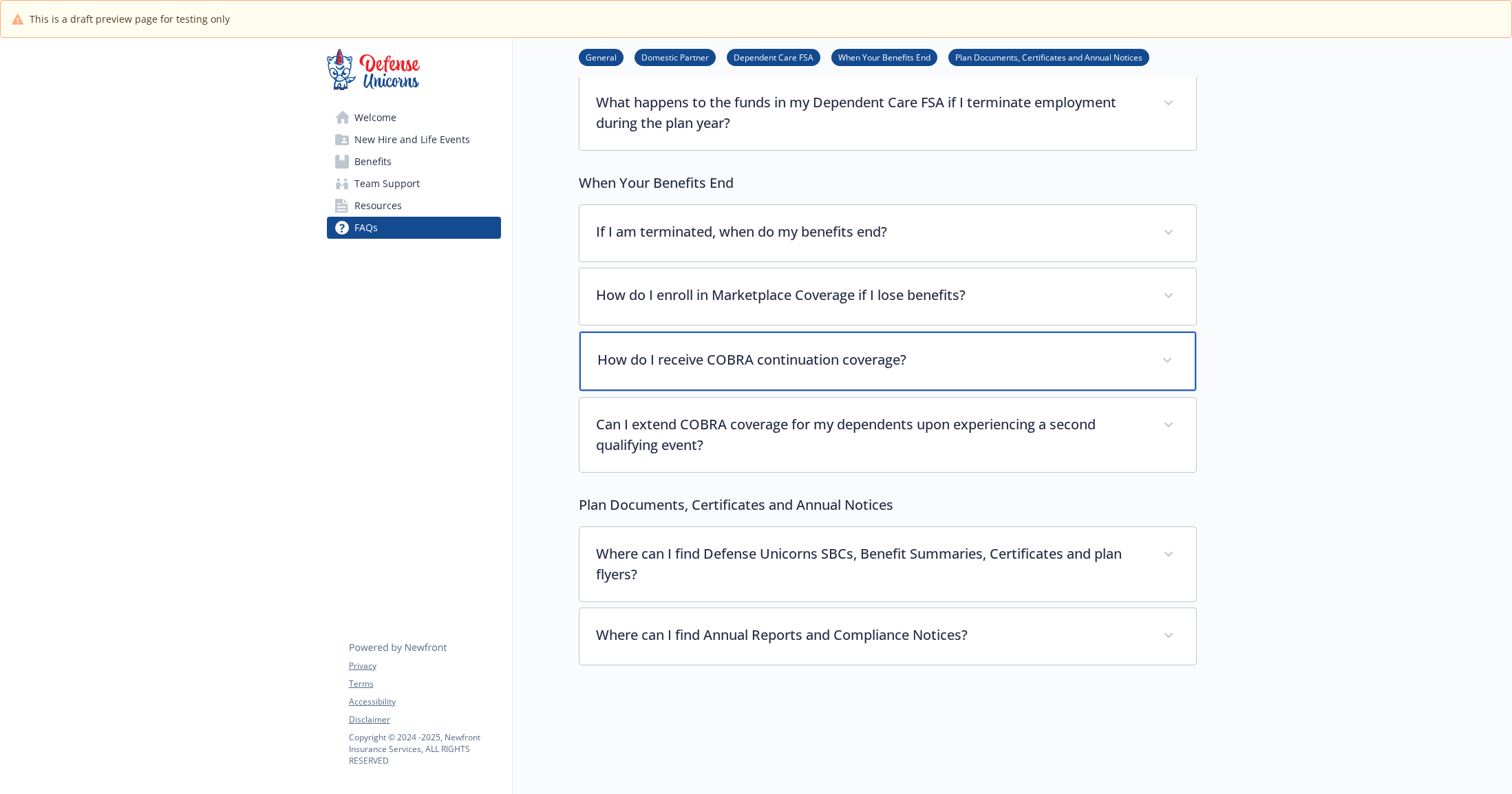
click at [677, 367] on p "How do I receive COBRA continuation coverage?" at bounding box center [871, 360] width 548 height 21
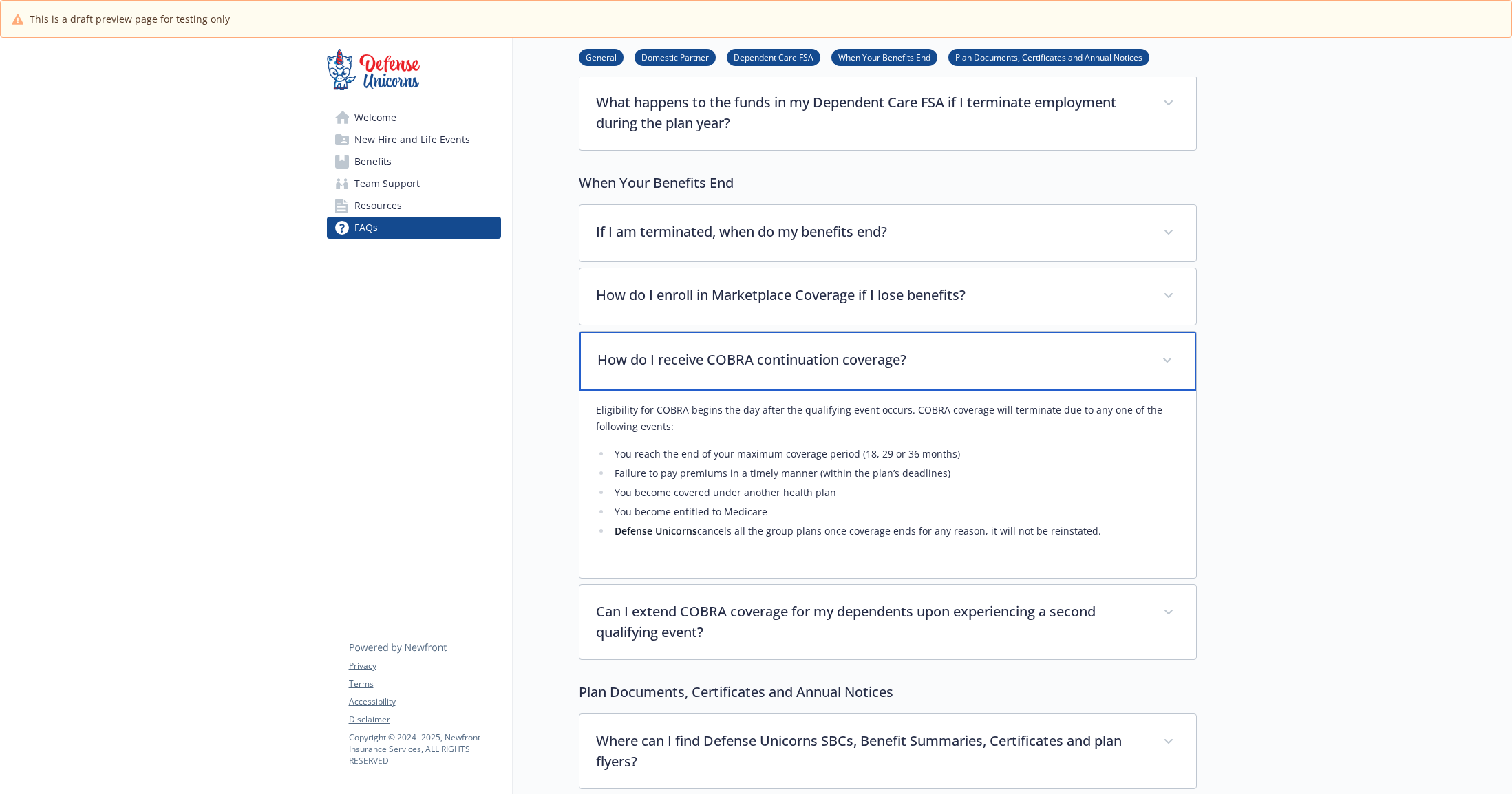
click at [685, 364] on p "How do I receive COBRA continuation coverage?" at bounding box center [871, 360] width 548 height 21
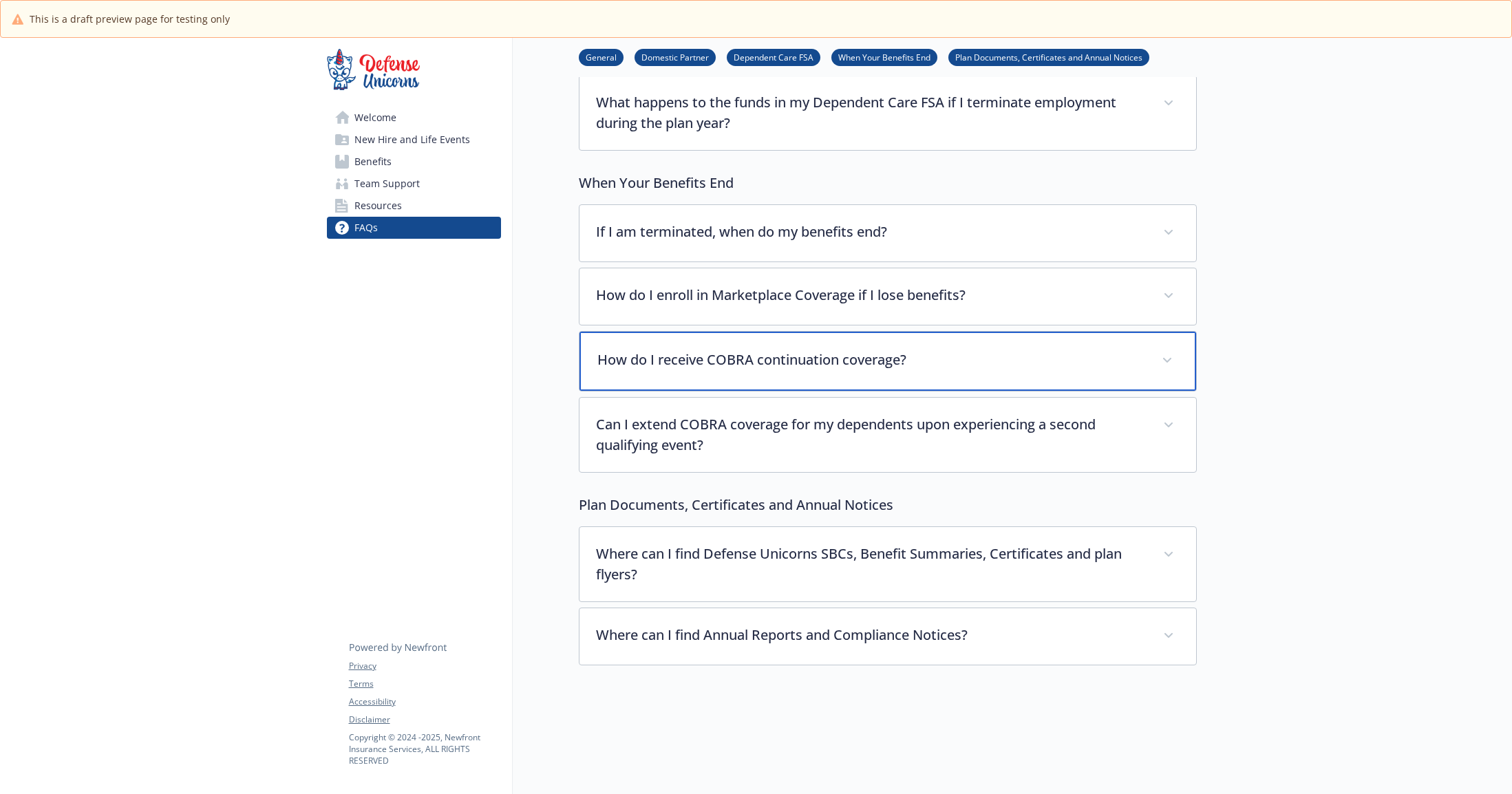
scroll to position [1284, 0]
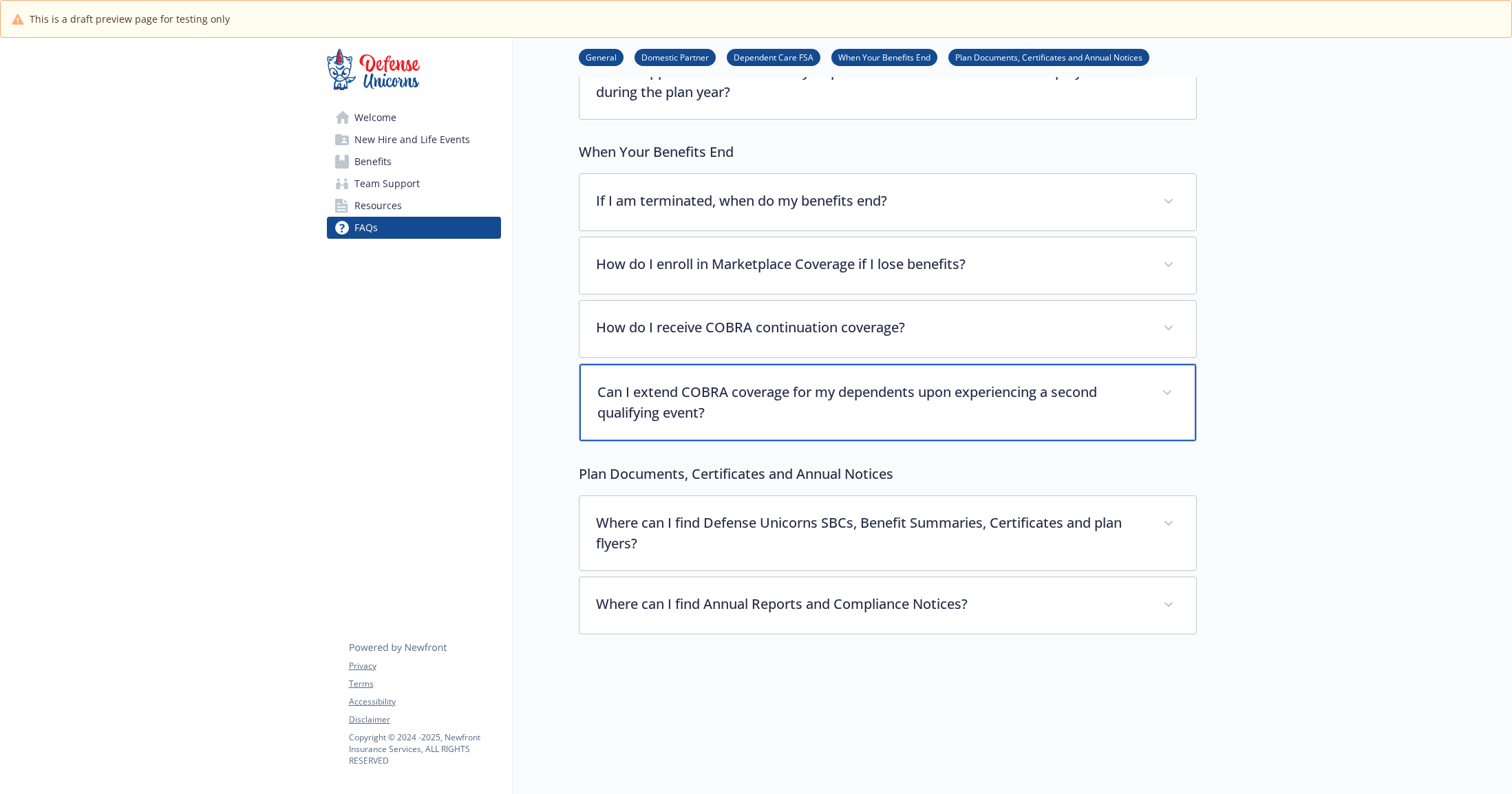
click at [715, 416] on p "Can I extend COBRA coverage for my dependents upon experiencing a second qualif…" at bounding box center [871, 403] width 548 height 41
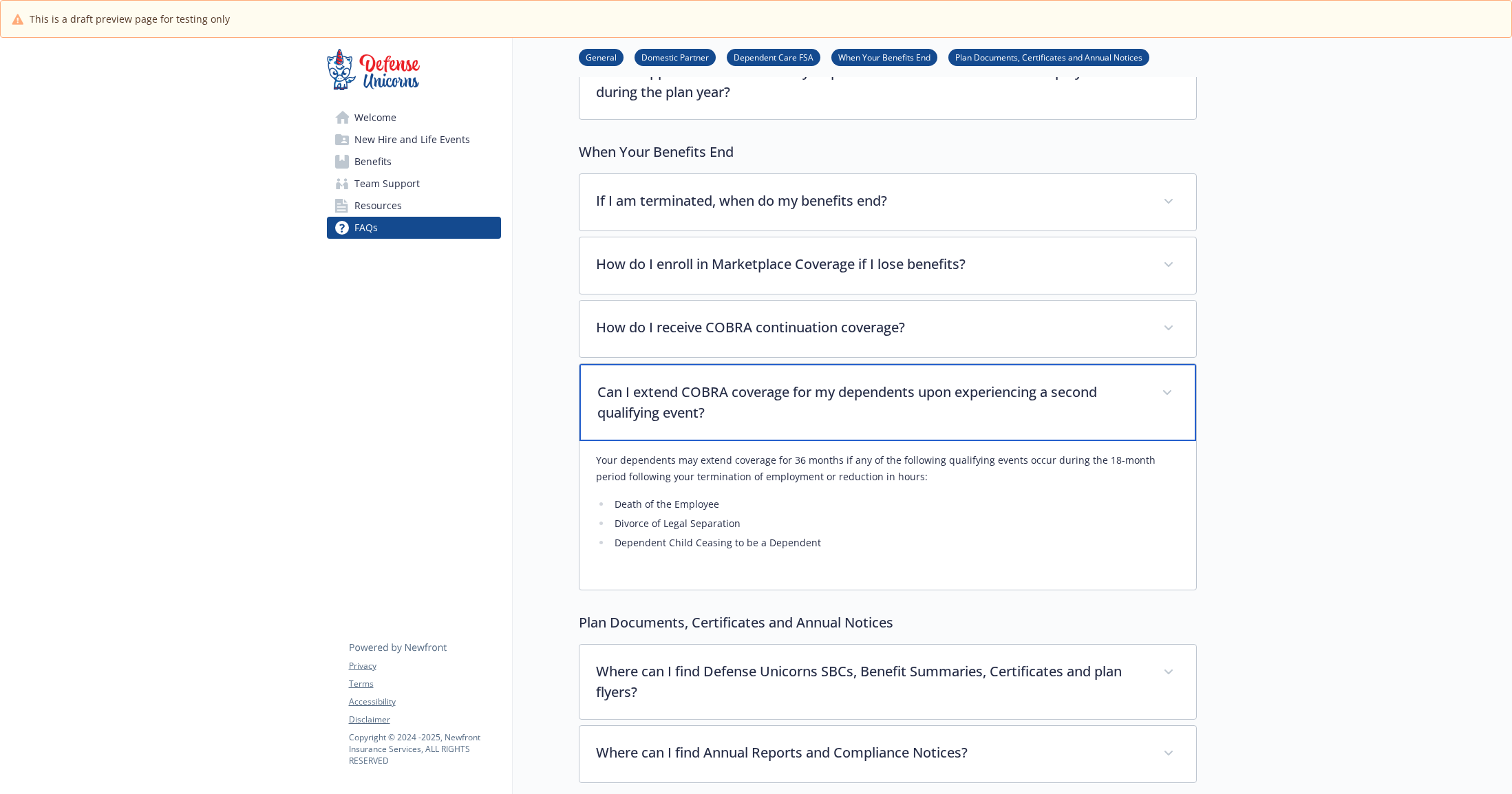
click at [715, 413] on p "Can I extend COBRA coverage for my dependents upon experiencing a second qualif…" at bounding box center [871, 403] width 548 height 41
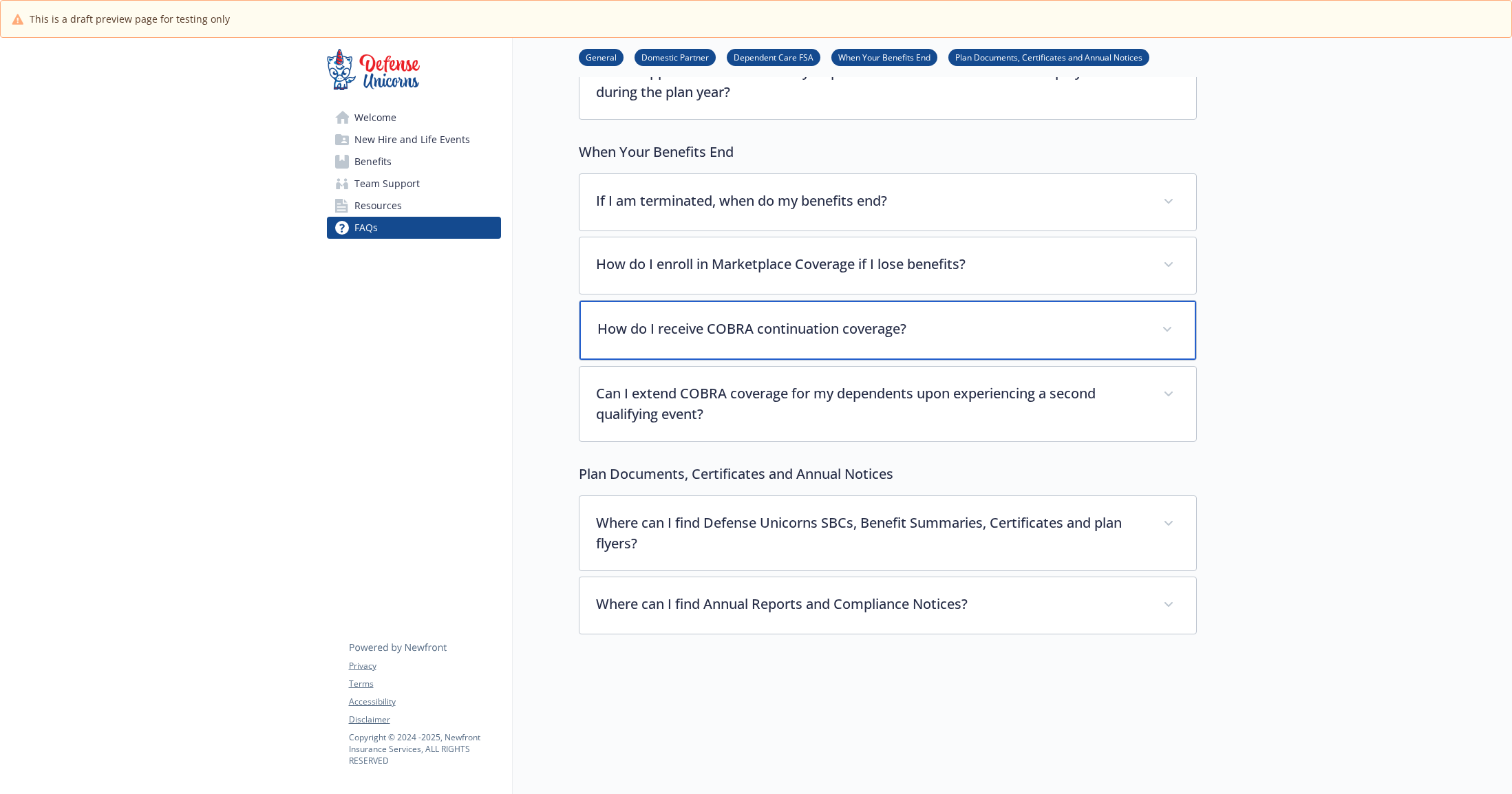
click at [687, 337] on p "How do I receive COBRA continuation coverage?" at bounding box center [871, 329] width 548 height 21
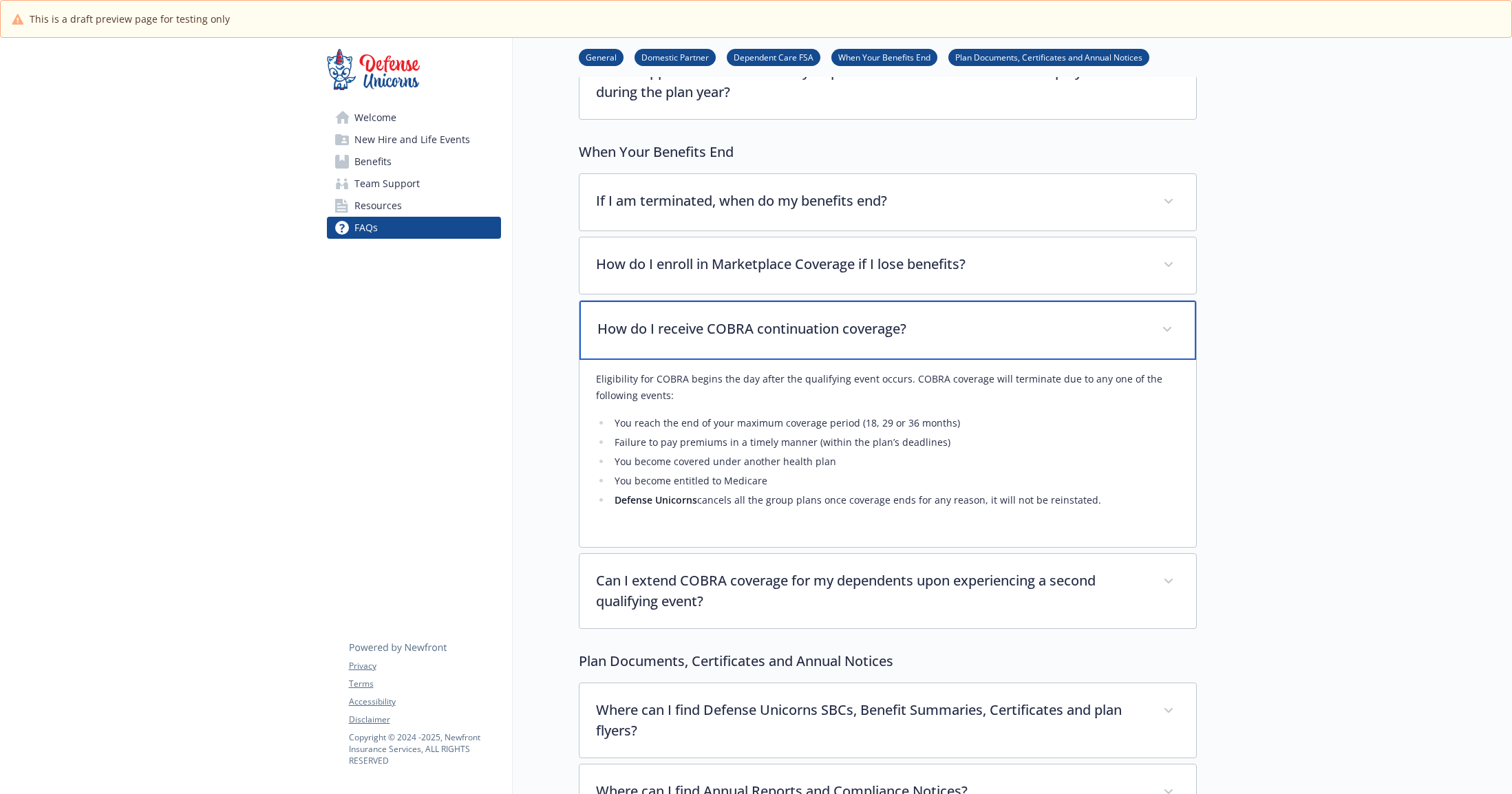
click at [685, 337] on p "How do I receive COBRA continuation coverage?" at bounding box center [871, 329] width 548 height 21
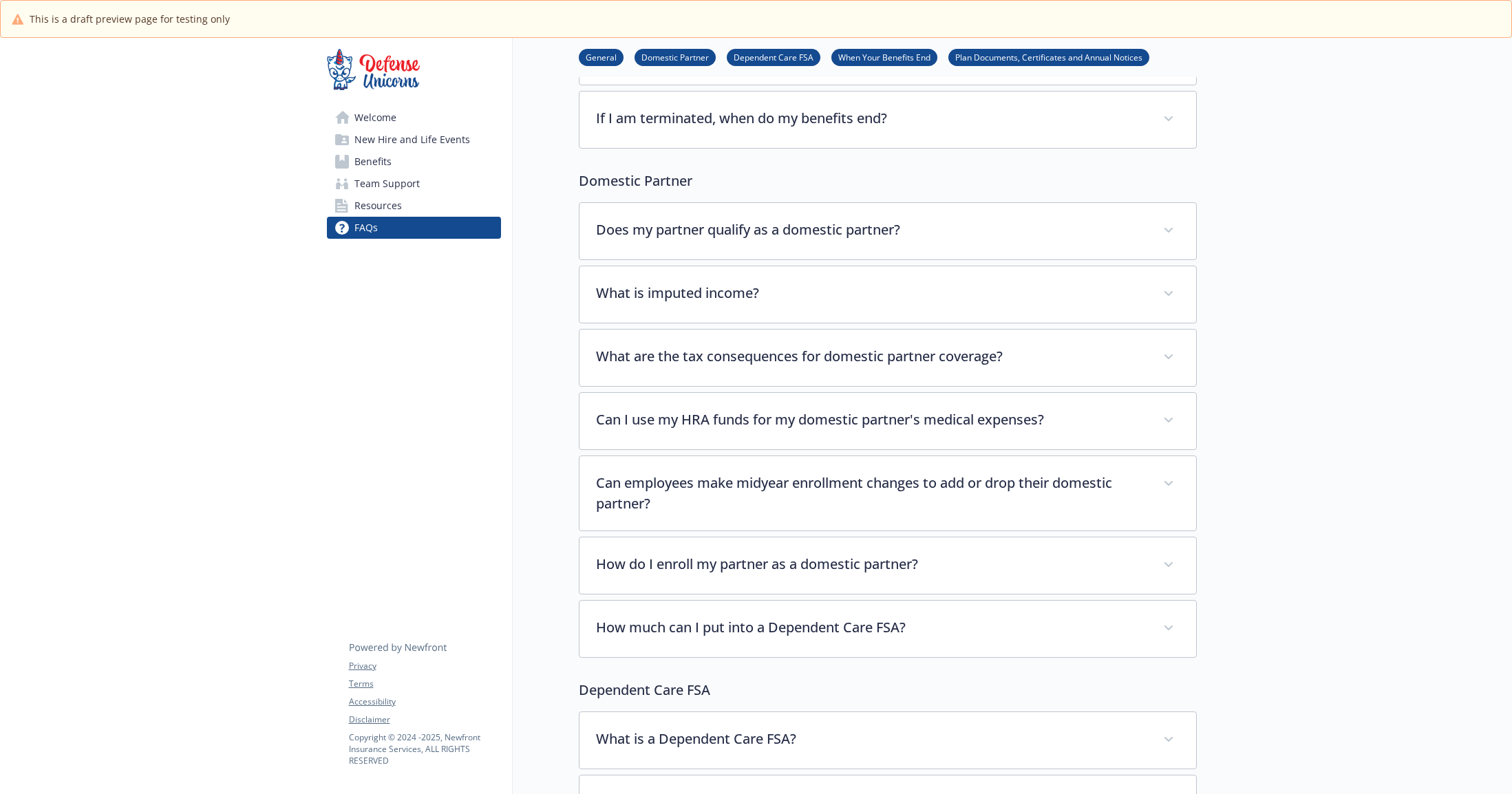
scroll to position [0, 0]
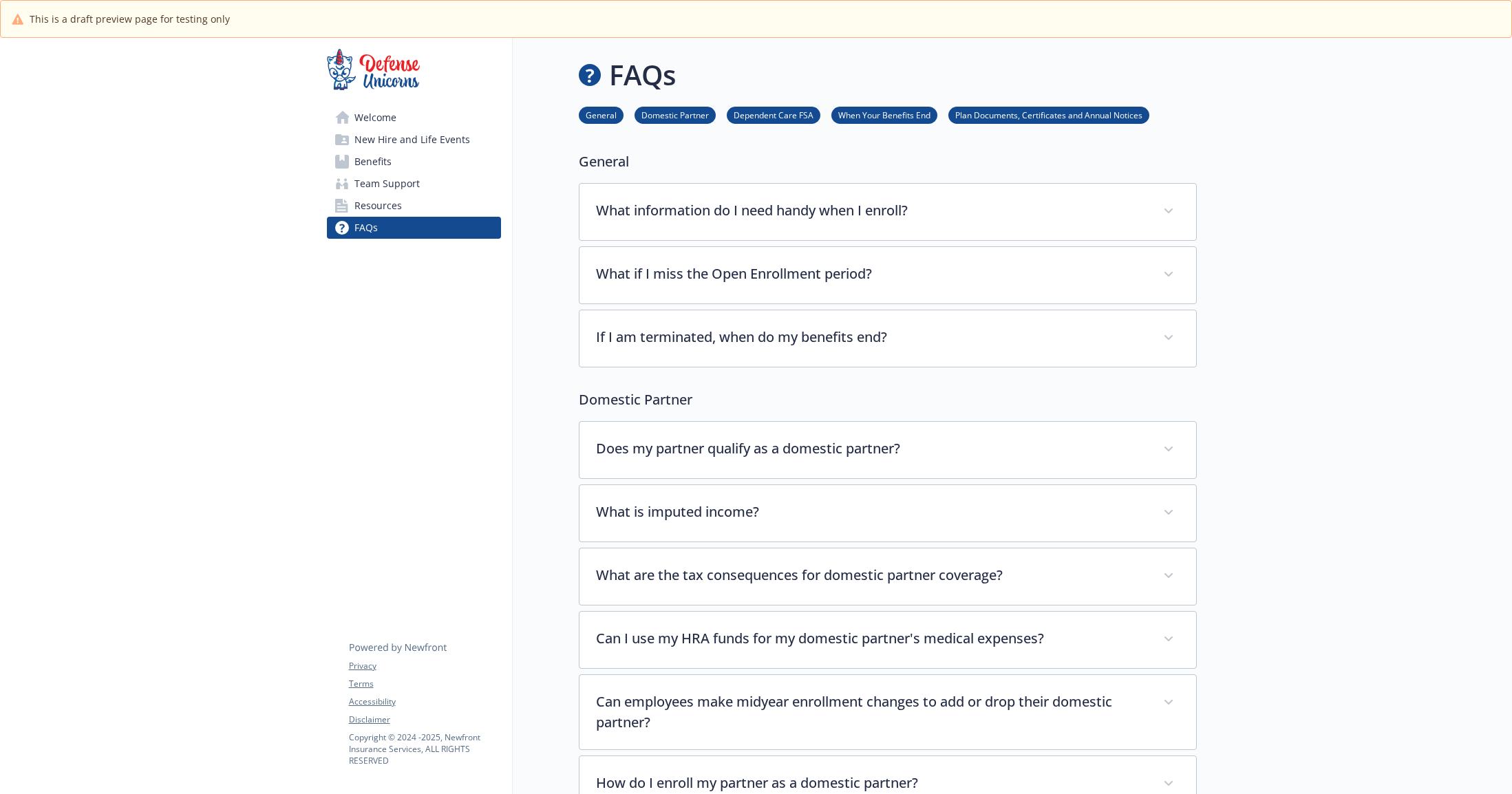
click at [362, 203] on span "Resources" at bounding box center [378, 206] width 47 height 22
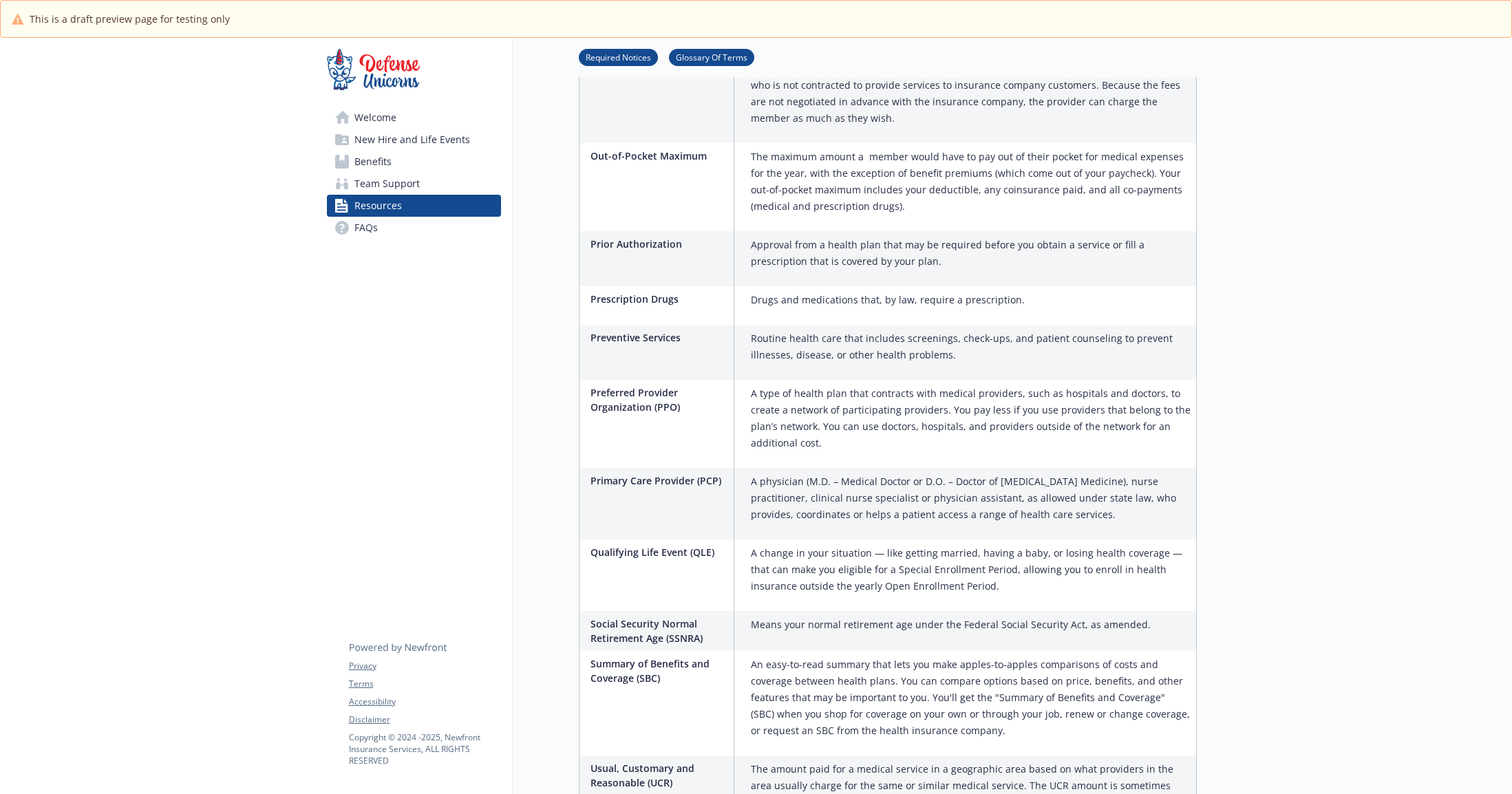
click at [415, 174] on span "Team Support" at bounding box center [387, 184] width 66 height 22
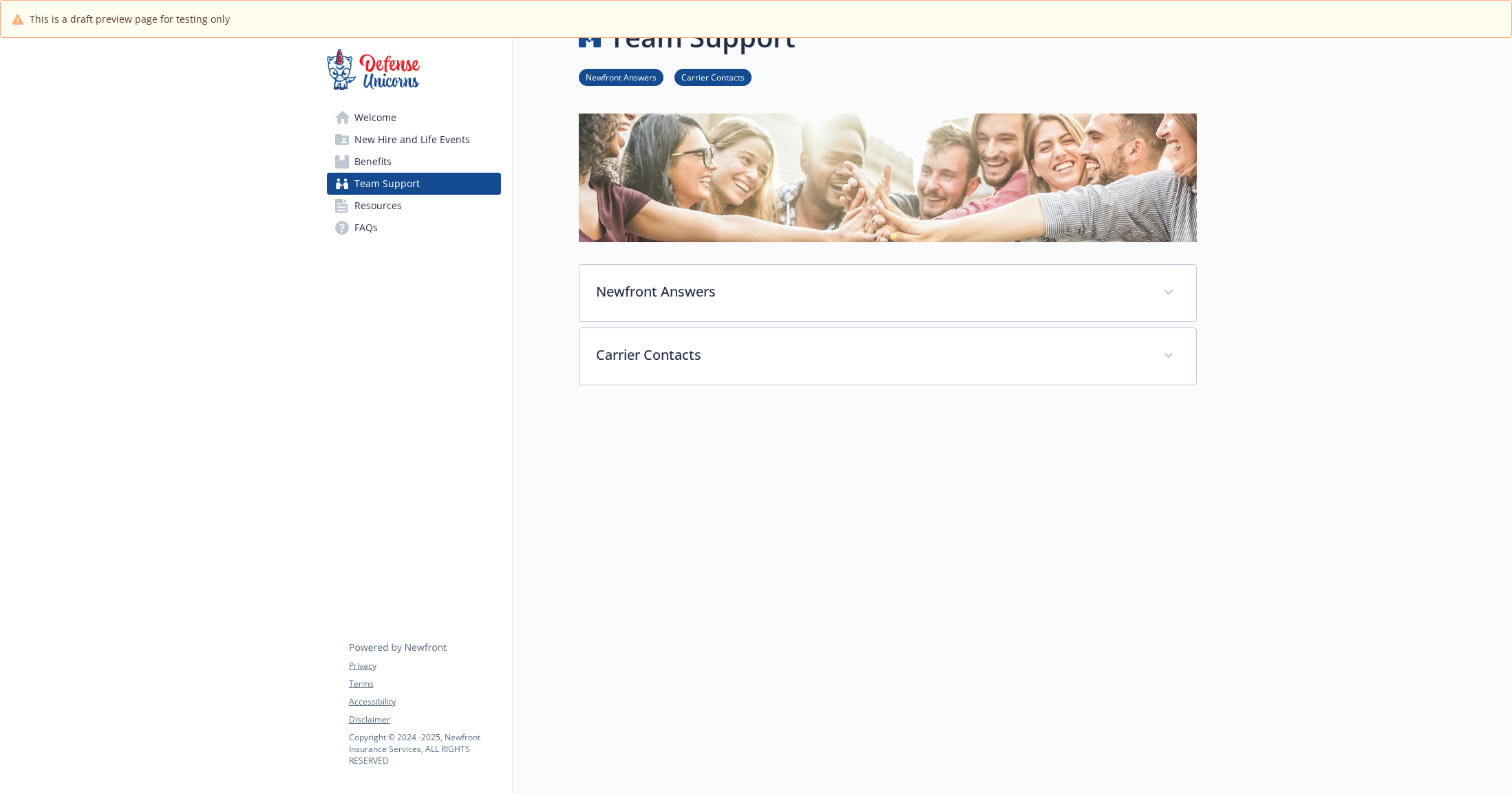
click at [391, 155] on link "Benefits" at bounding box center [414, 162] width 174 height 22
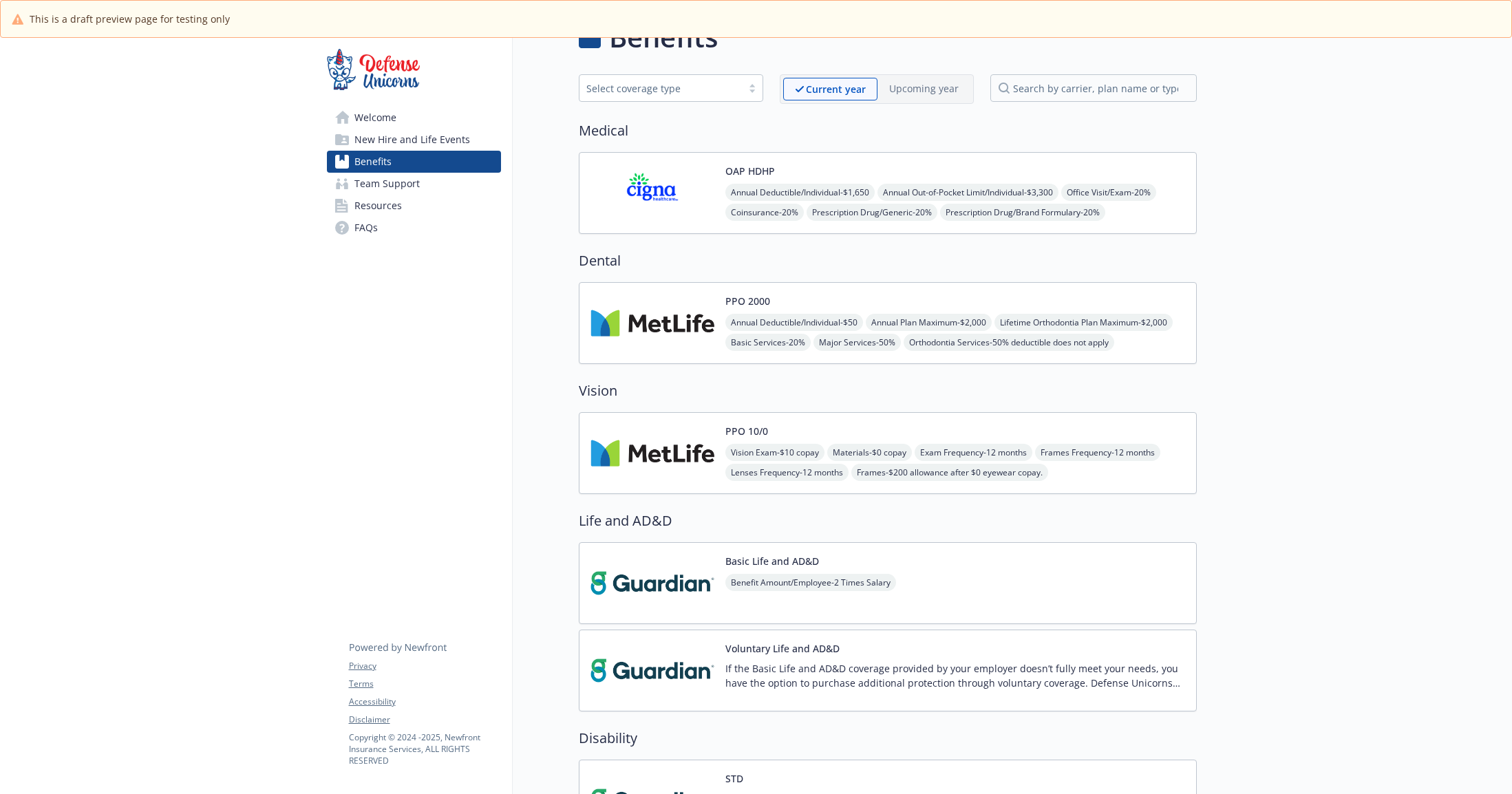
click at [411, 177] on span "Team Support" at bounding box center [387, 184] width 66 height 22
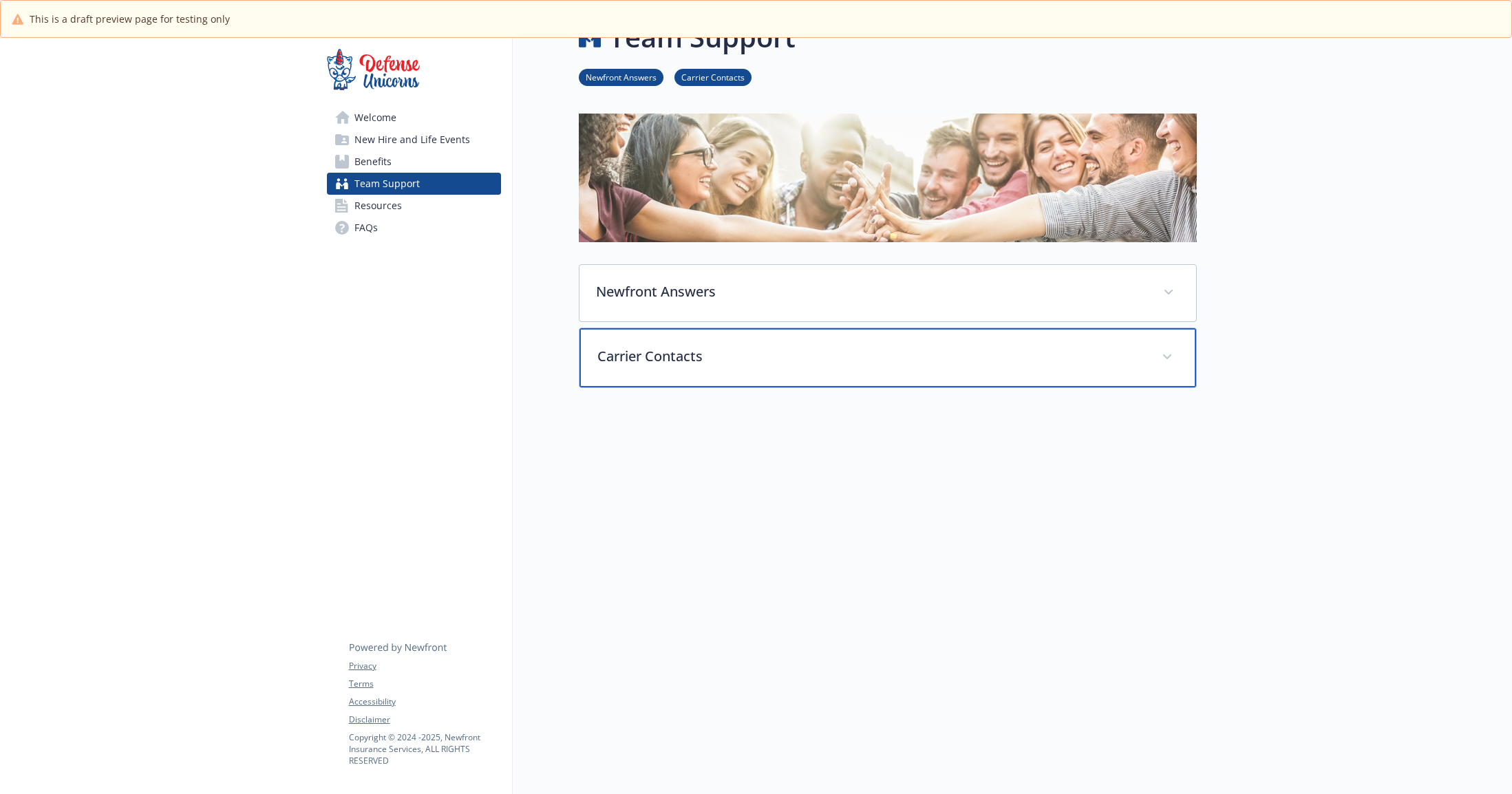
click at [645, 346] on p "Carrier Contacts" at bounding box center [871, 356] width 548 height 21
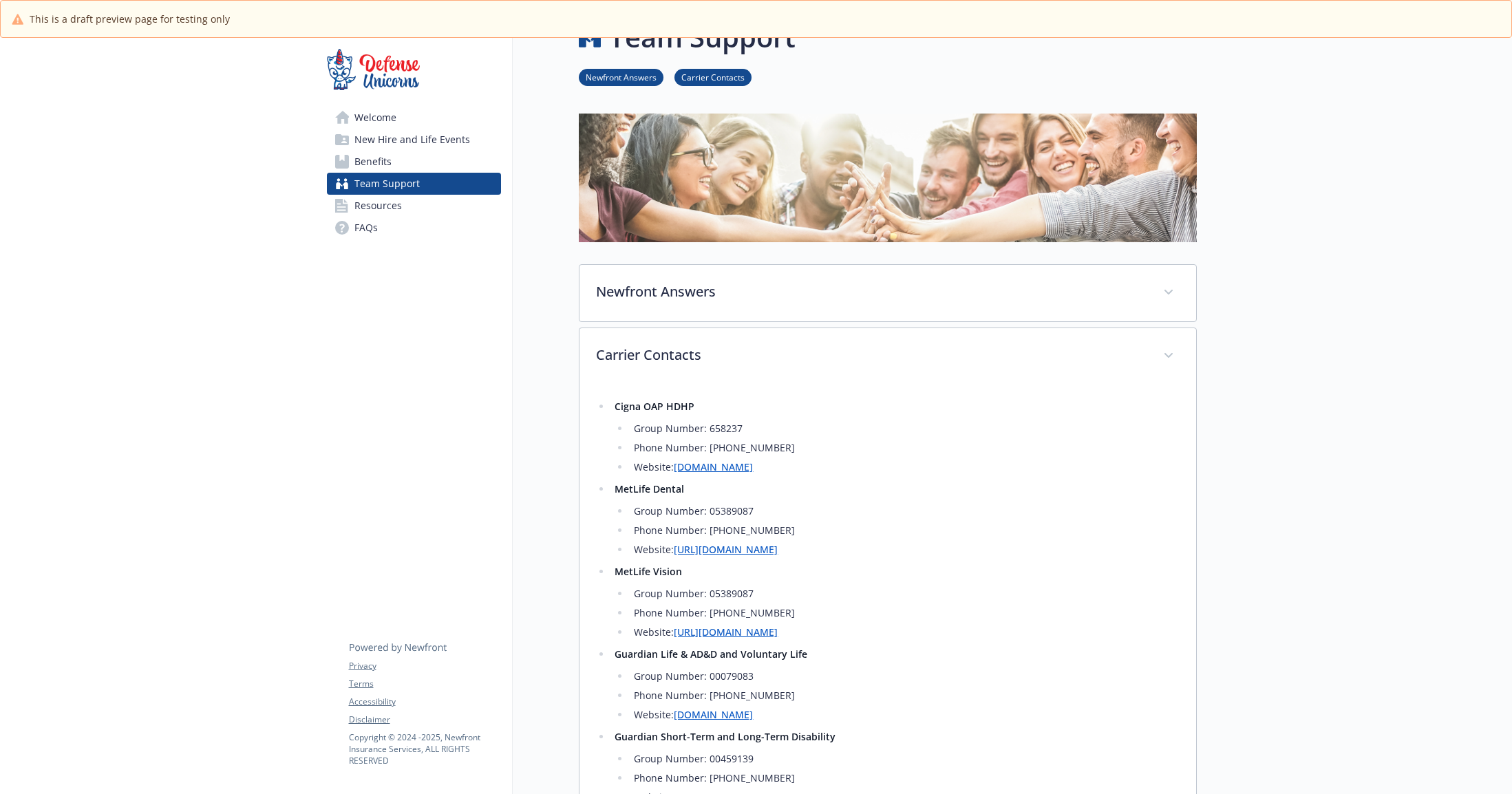
click at [407, 159] on link "Benefits" at bounding box center [414, 162] width 174 height 22
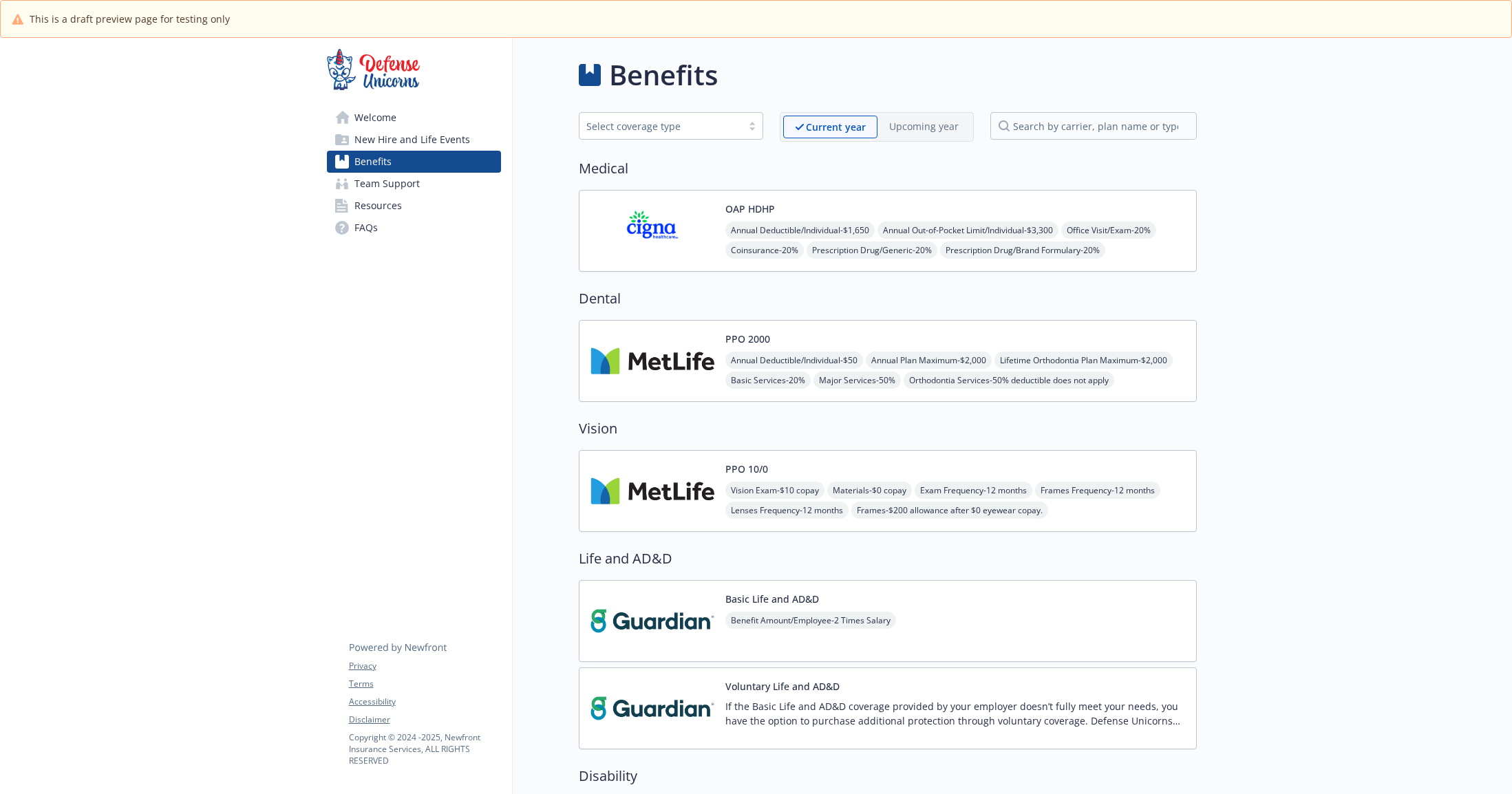
click at [387, 135] on span "New Hire and Life Events" at bounding box center [413, 140] width 116 height 22
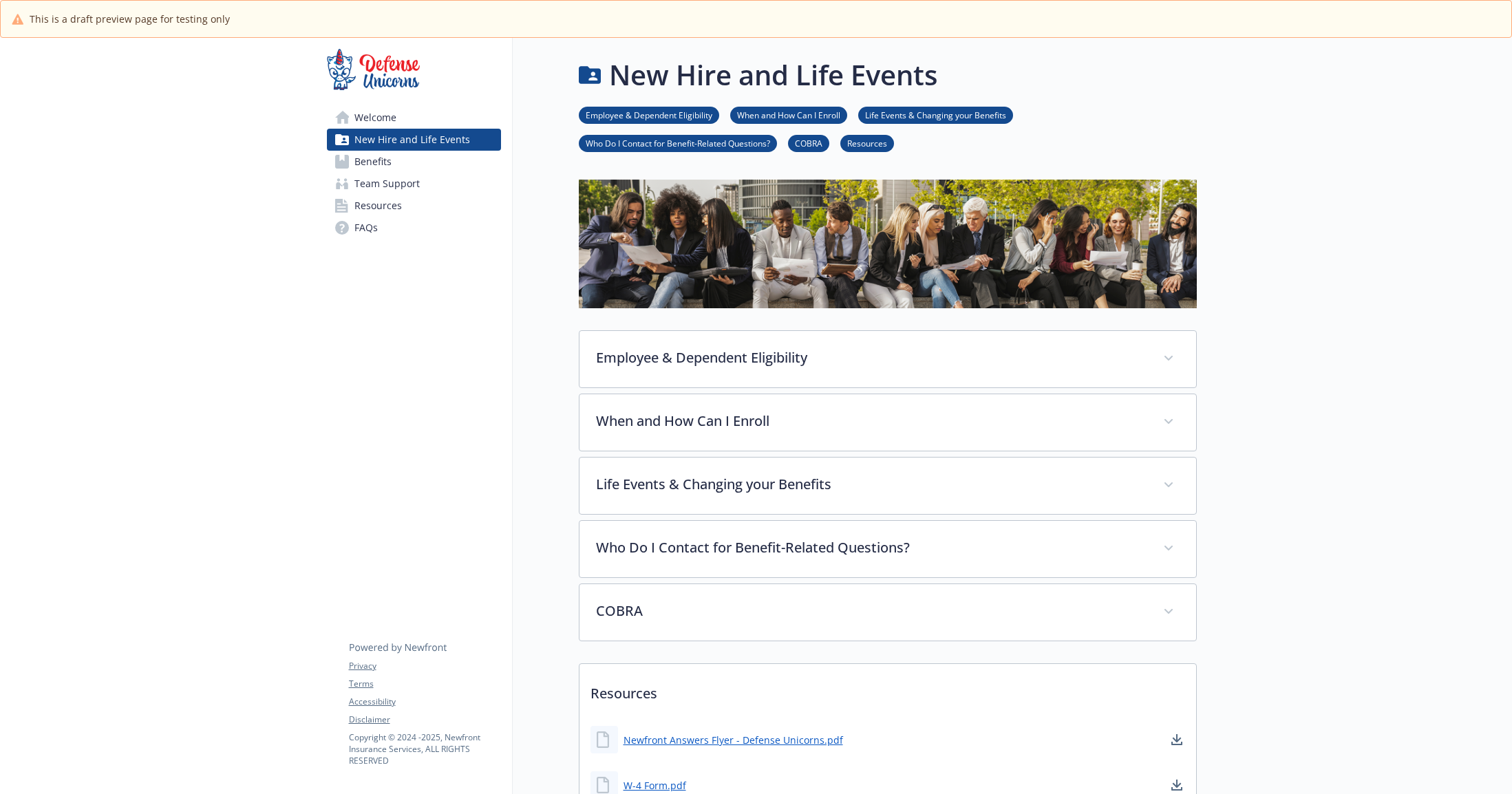
click at [394, 117] on span "Welcome" at bounding box center [375, 118] width 42 height 22
